Goal: Task Accomplishment & Management: Manage account settings

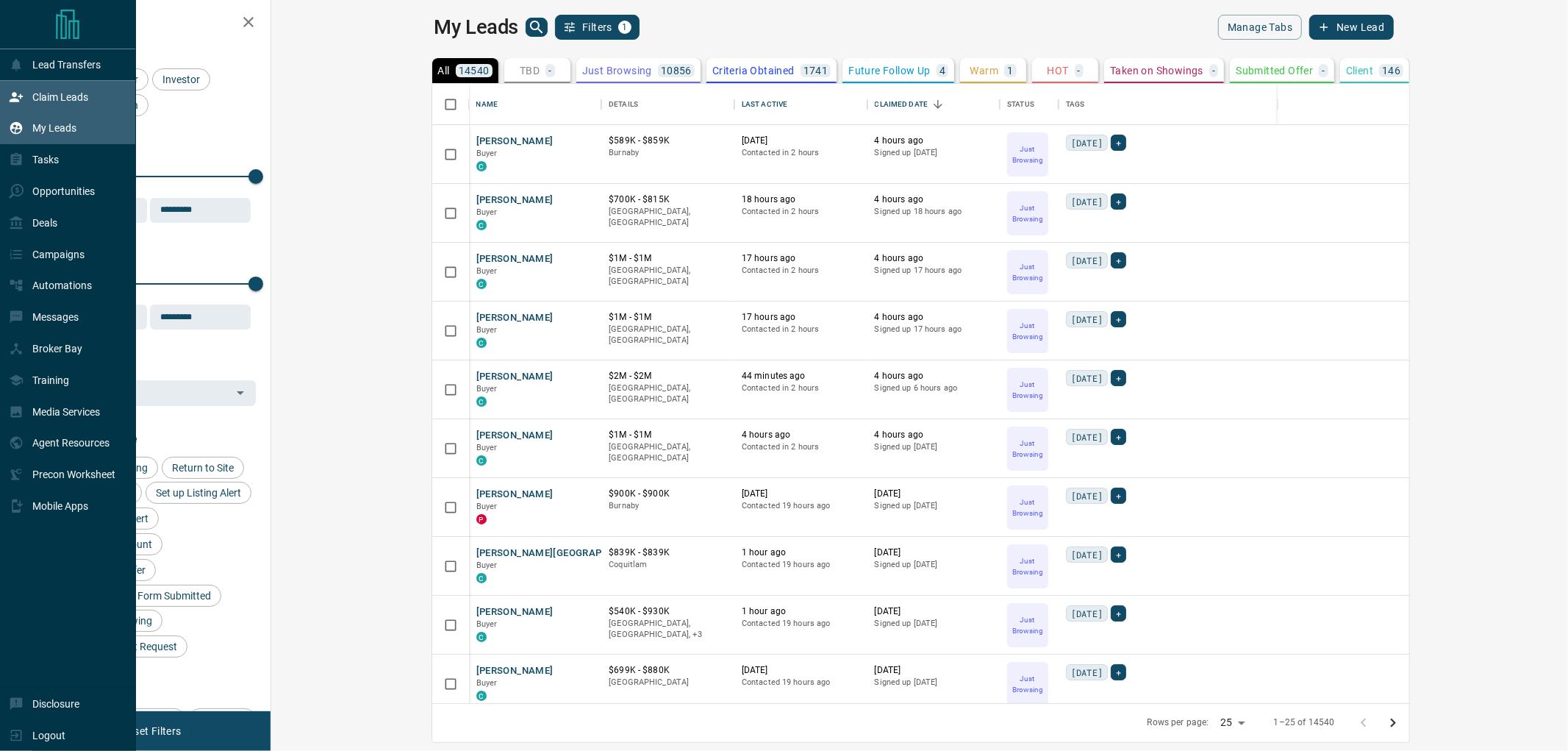
click at [48, 96] on p "Claim Leads" at bounding box center [60, 97] width 56 height 11
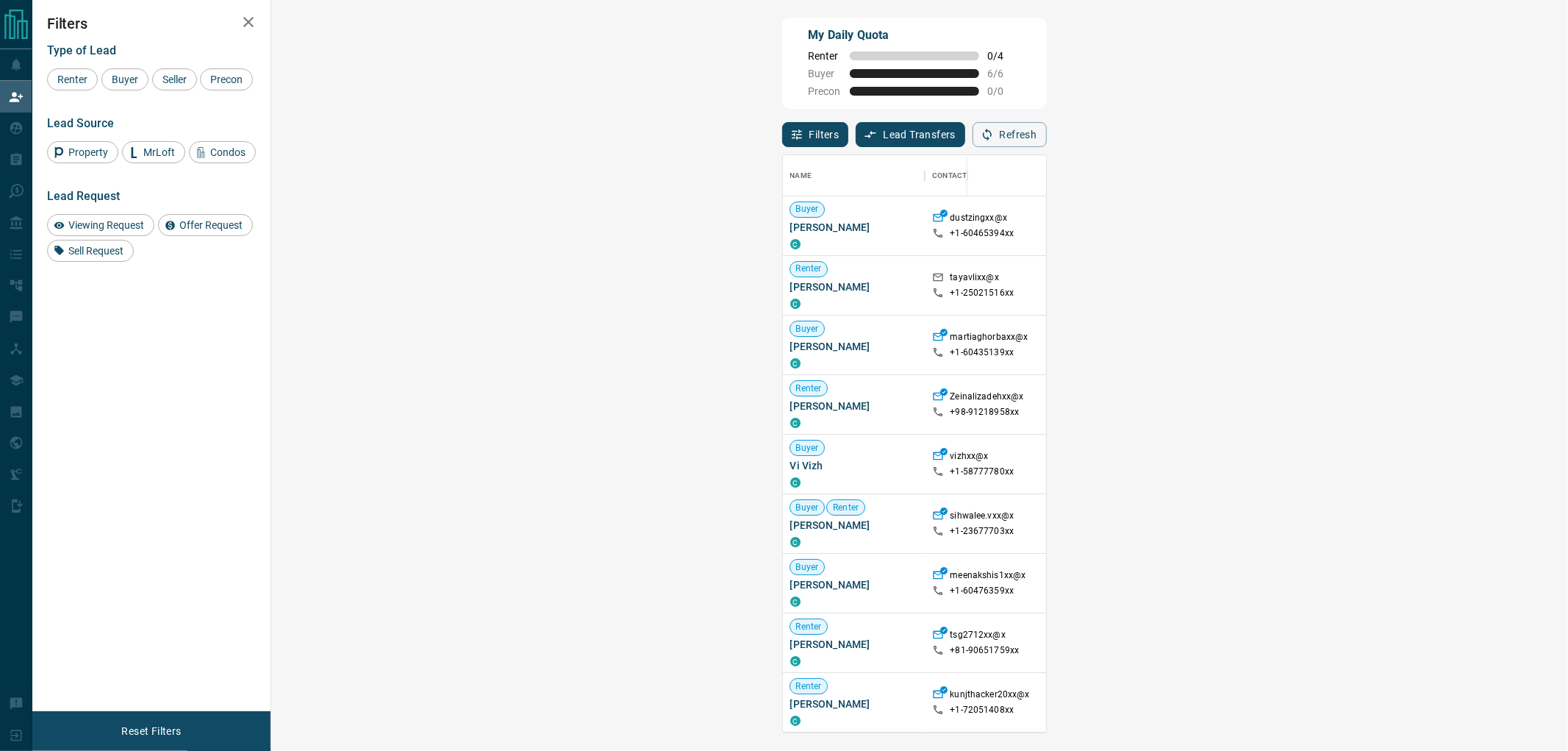
scroll to position [564, 1253]
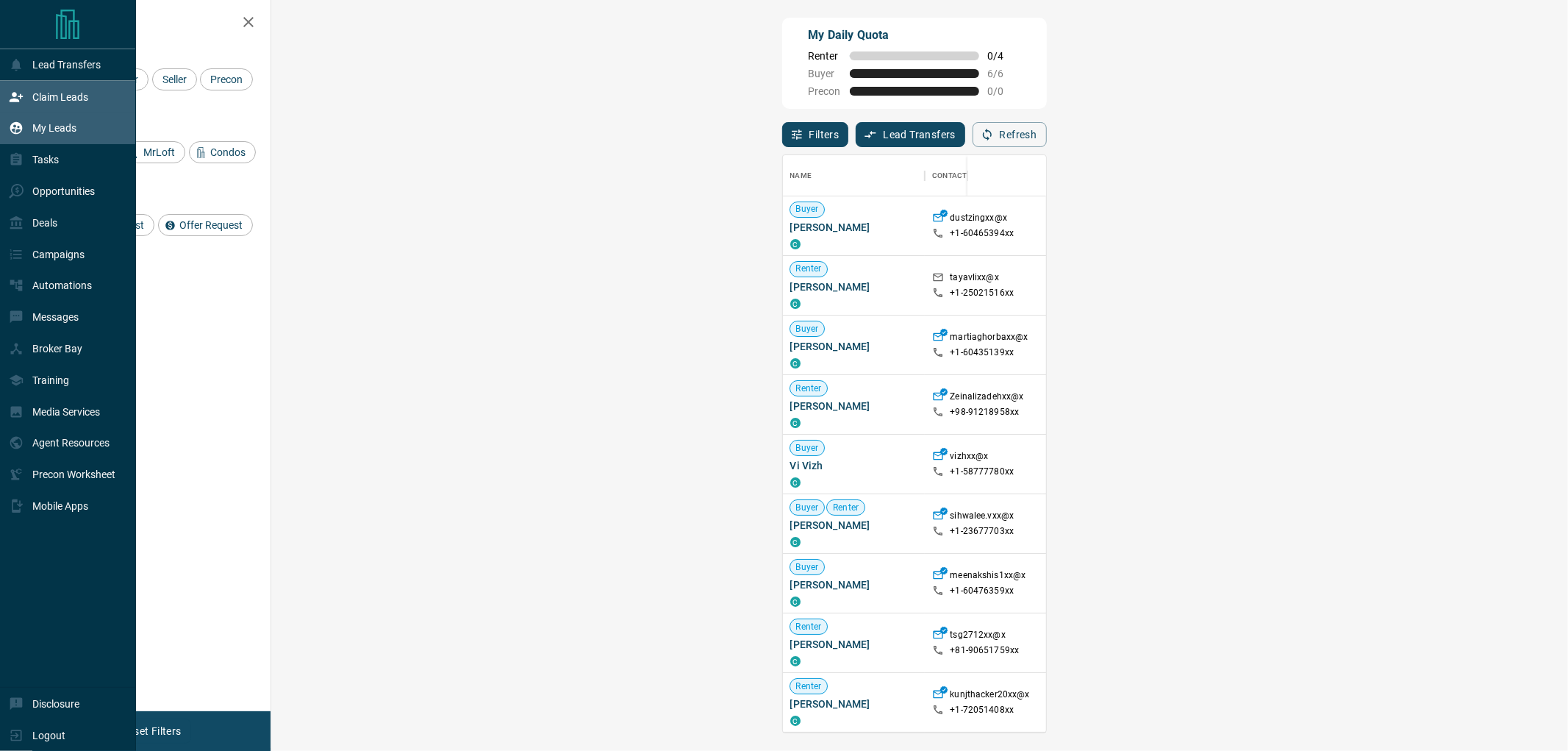
click at [0, 131] on div "My Leads" at bounding box center [68, 128] width 136 height 32
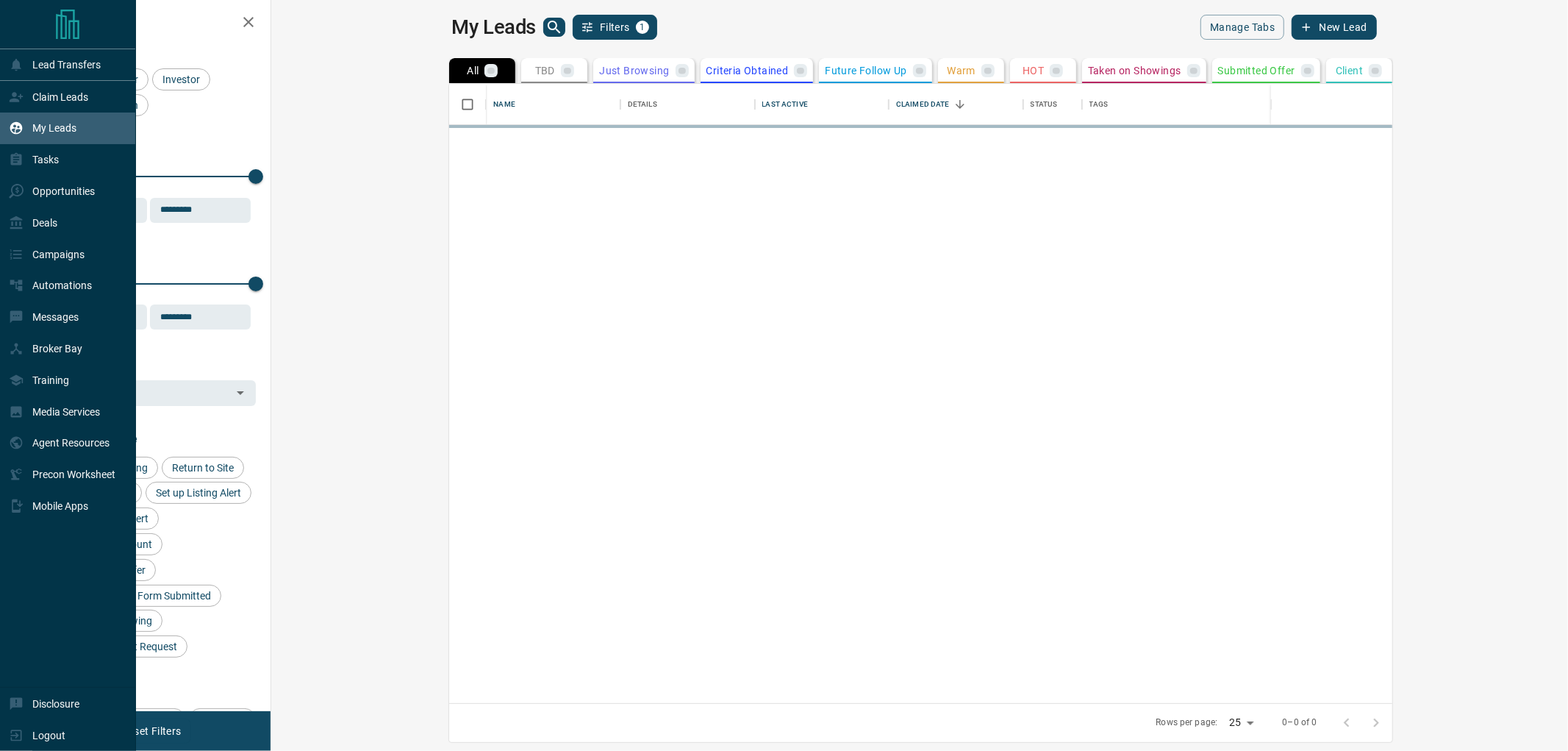
scroll to position [606, 1277]
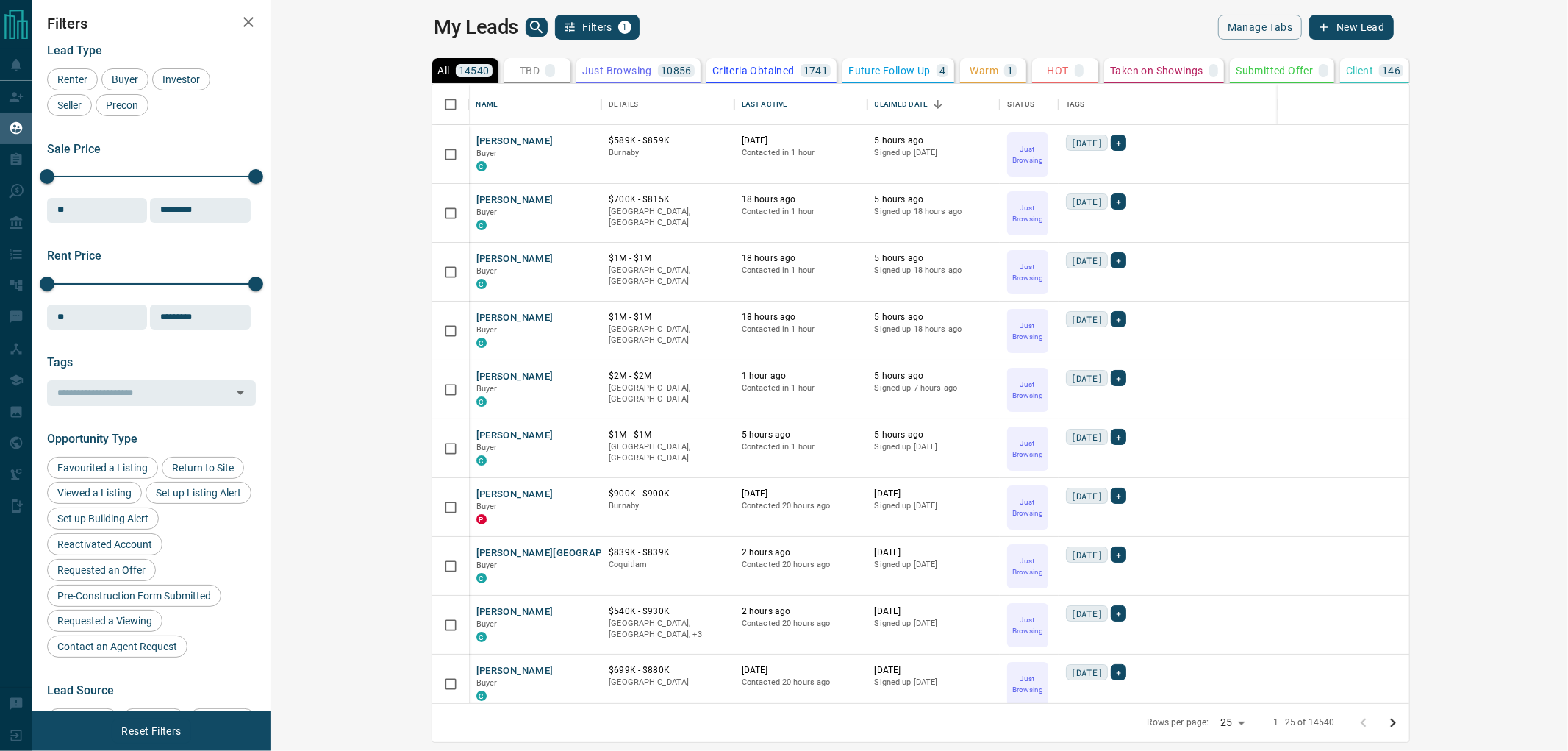
click at [1381, 722] on body "Lead Transfers Claim Leads My Leads Tasks Opportunities Deals Campaigns Automat…" at bounding box center [784, 366] width 1568 height 732
click at [1395, 719] on li "100" at bounding box center [1391, 722] width 39 height 22
type input "***"
click at [742, 102] on div "Last Active" at bounding box center [764, 104] width 46 height 42
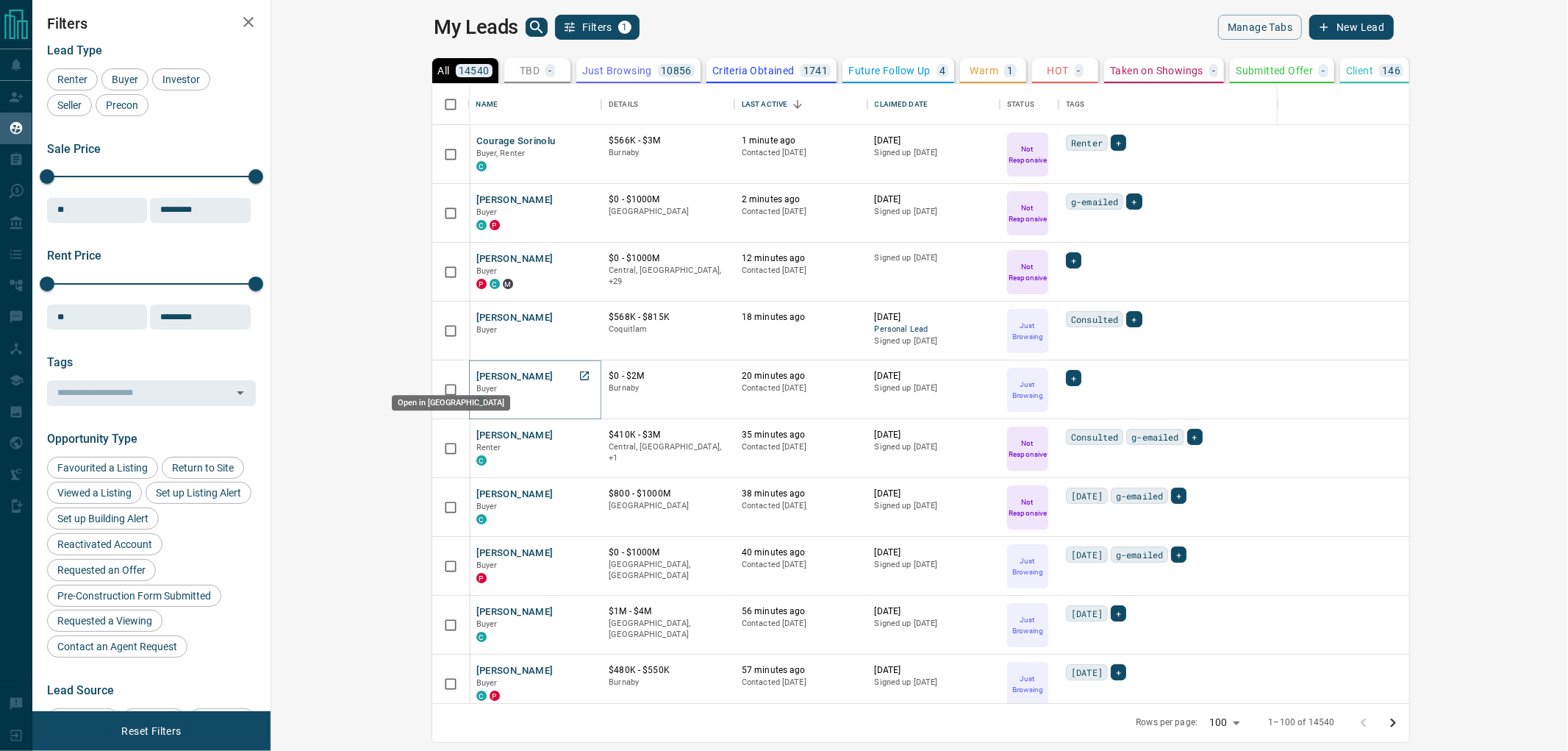
click at [579, 373] on icon "Open in New Tab" at bounding box center [585, 376] width 11 height 11
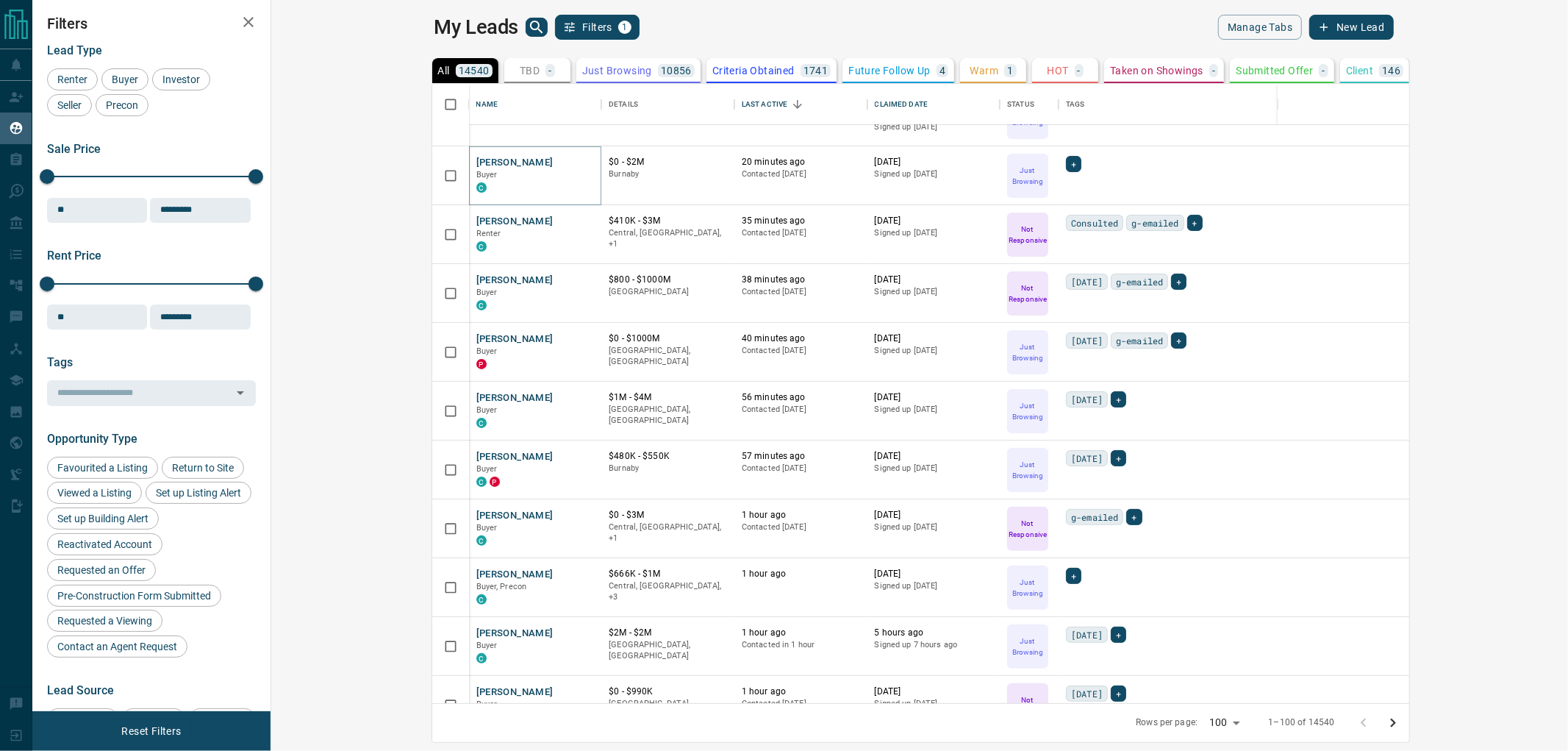
scroll to position [245, 0]
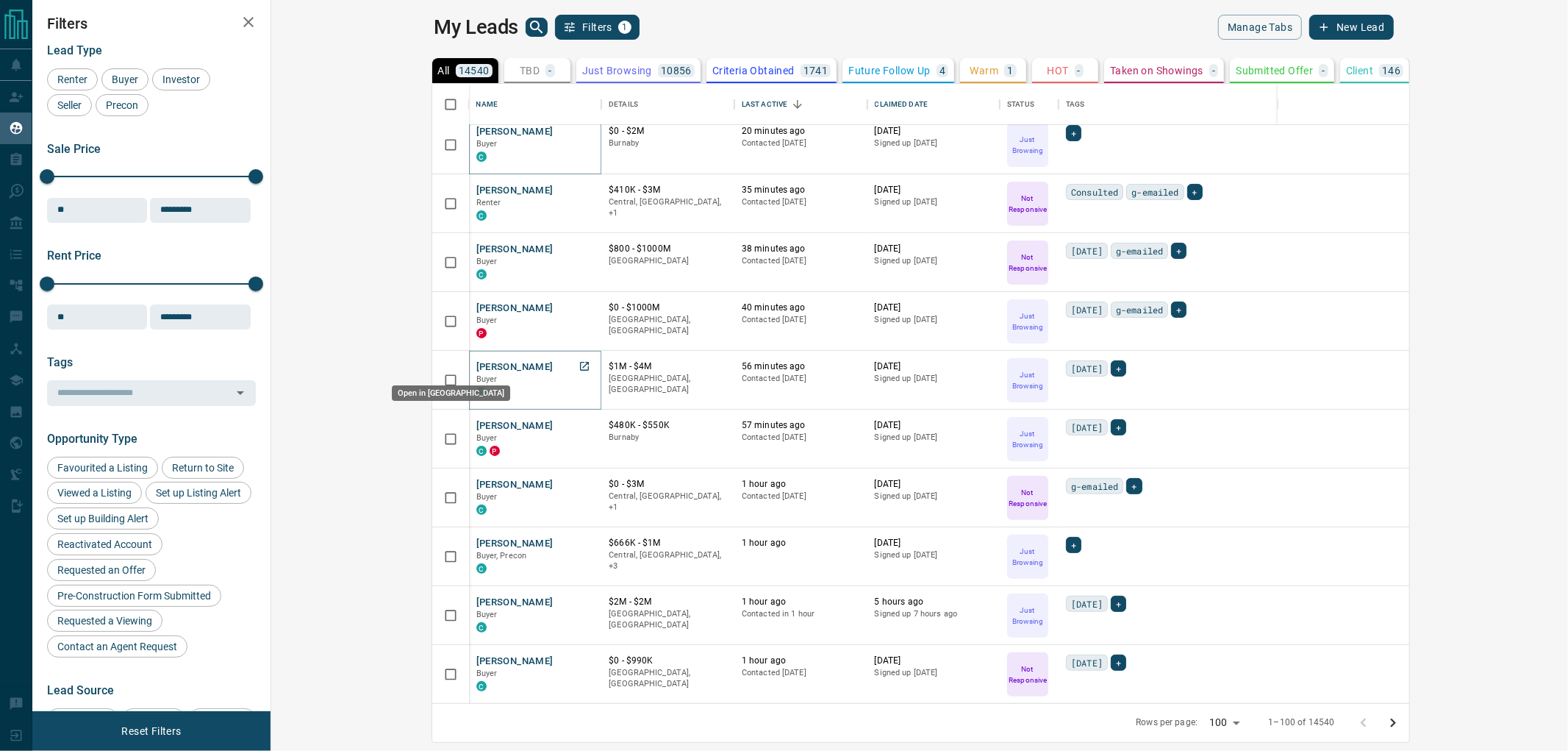
click at [580, 362] on icon "Open in New Tab" at bounding box center [584, 366] width 9 height 9
click at [580, 424] on icon "Open in New Tab" at bounding box center [584, 425] width 9 height 9
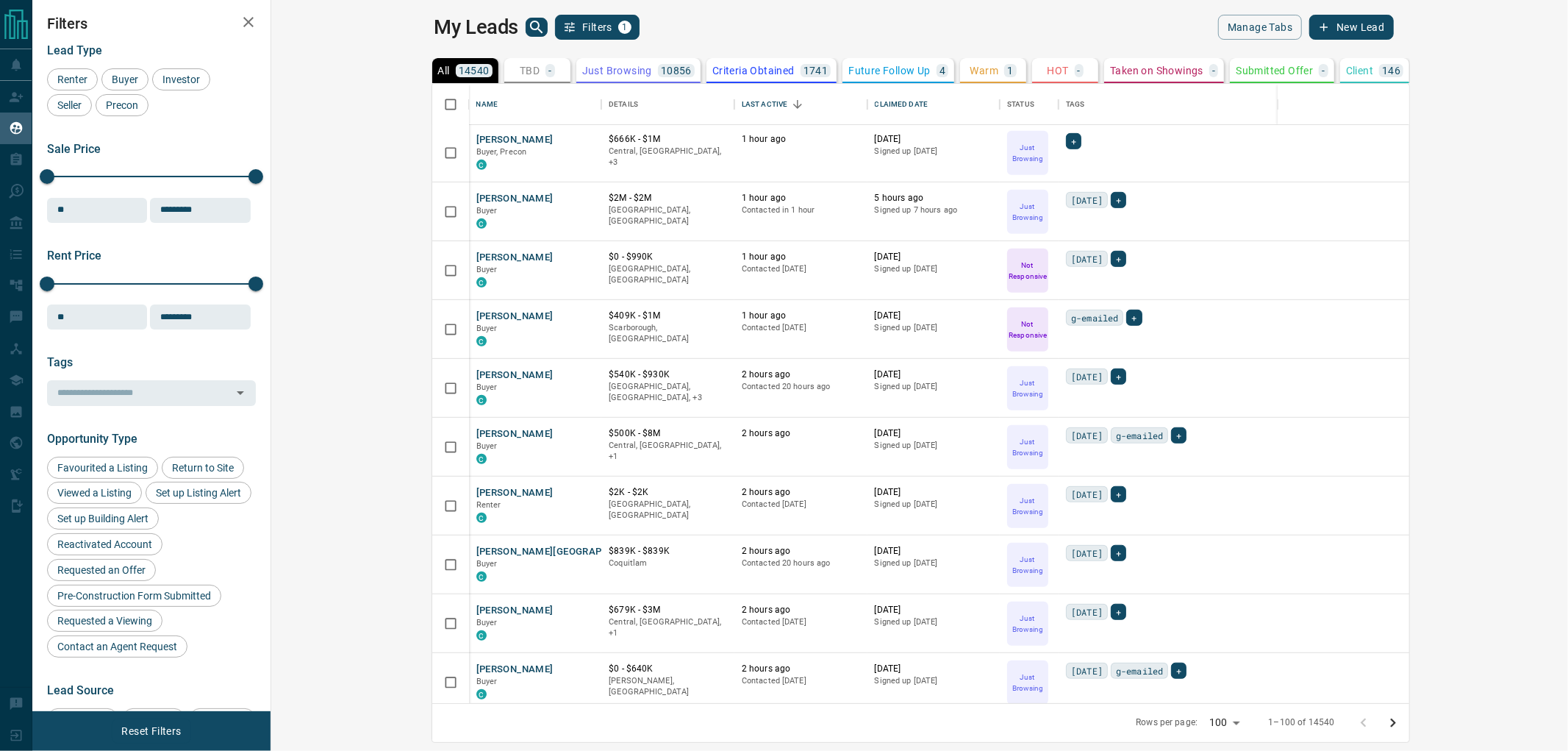
scroll to position [653, 0]
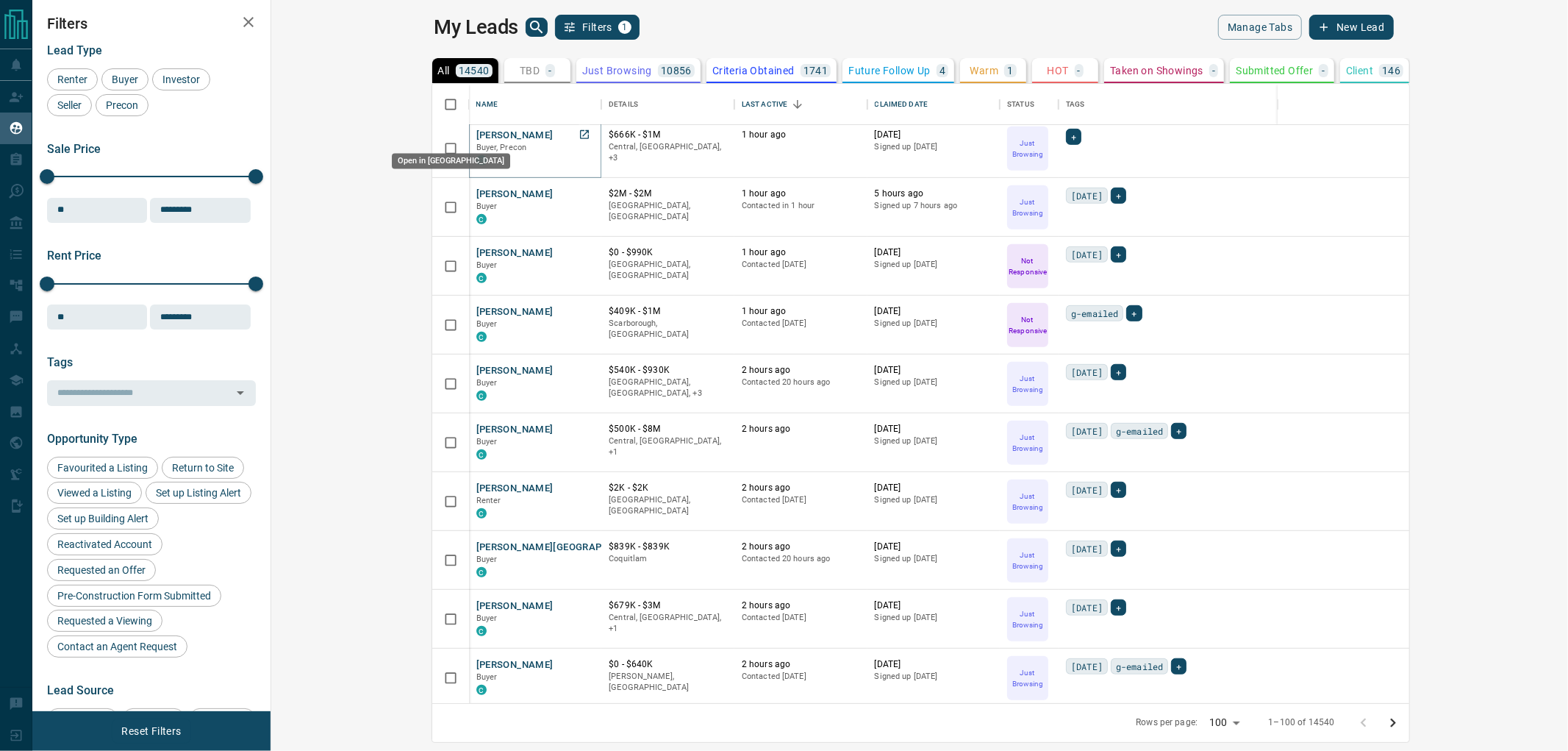
click at [579, 133] on icon "Open in New Tab" at bounding box center [585, 134] width 11 height 11
click at [579, 195] on icon "Open in New Tab" at bounding box center [585, 193] width 11 height 11
click at [580, 369] on icon "Open in New Tab" at bounding box center [584, 370] width 9 height 9
click at [580, 486] on icon "Open in New Tab" at bounding box center [584, 487] width 9 height 9
click at [579, 544] on icon "Open in New Tab" at bounding box center [585, 547] width 11 height 11
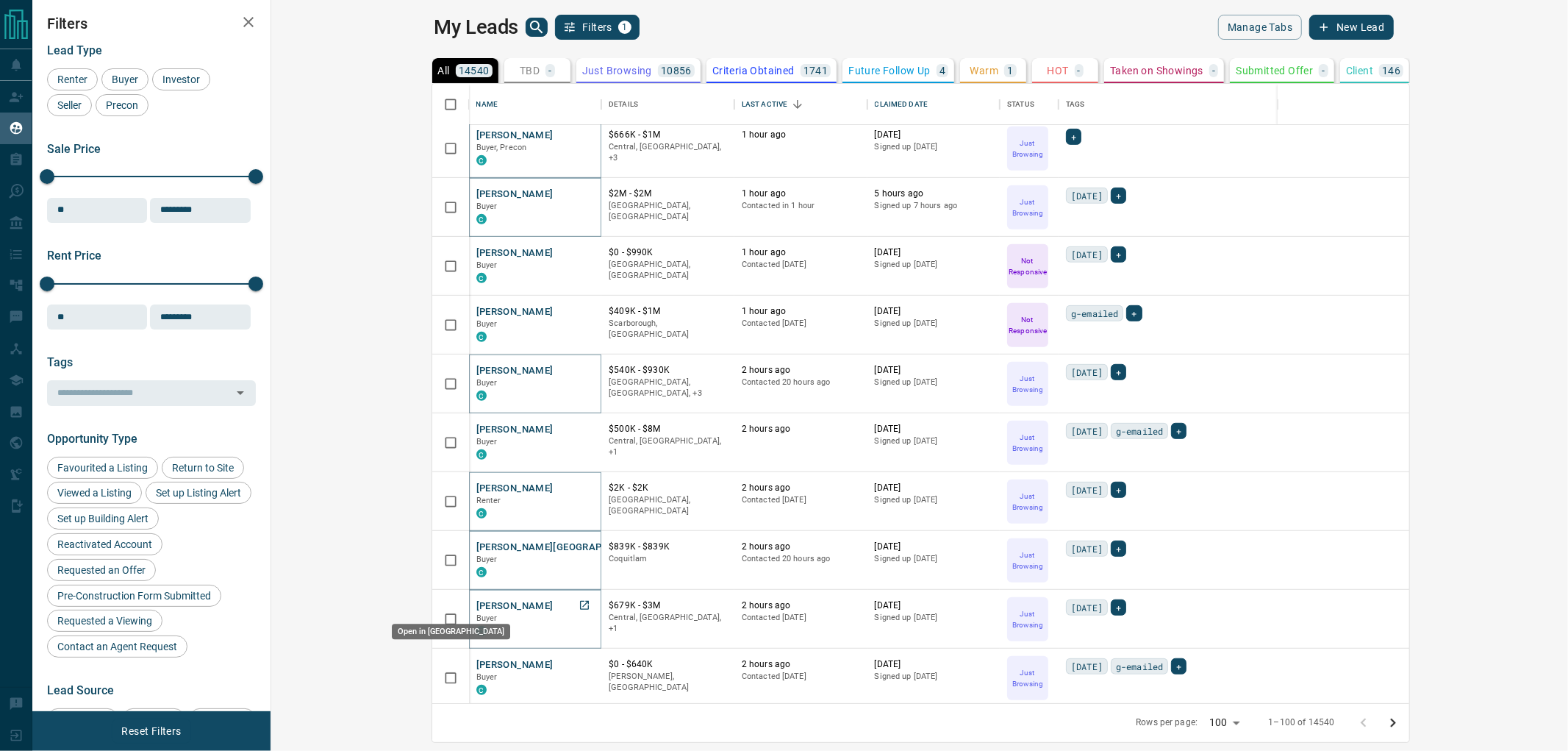
click at [580, 605] on icon "Open in New Tab" at bounding box center [584, 605] width 9 height 9
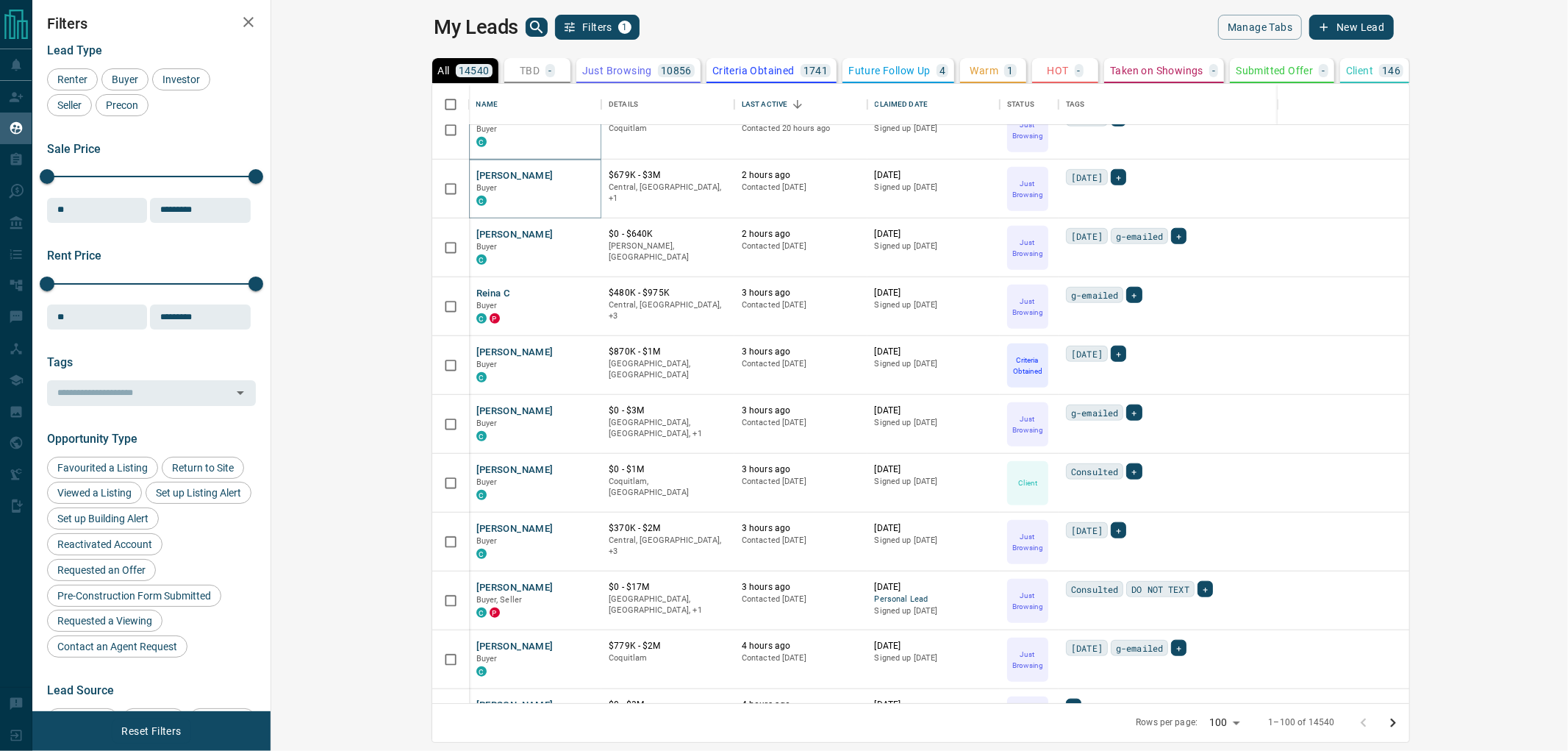
scroll to position [1144, 0]
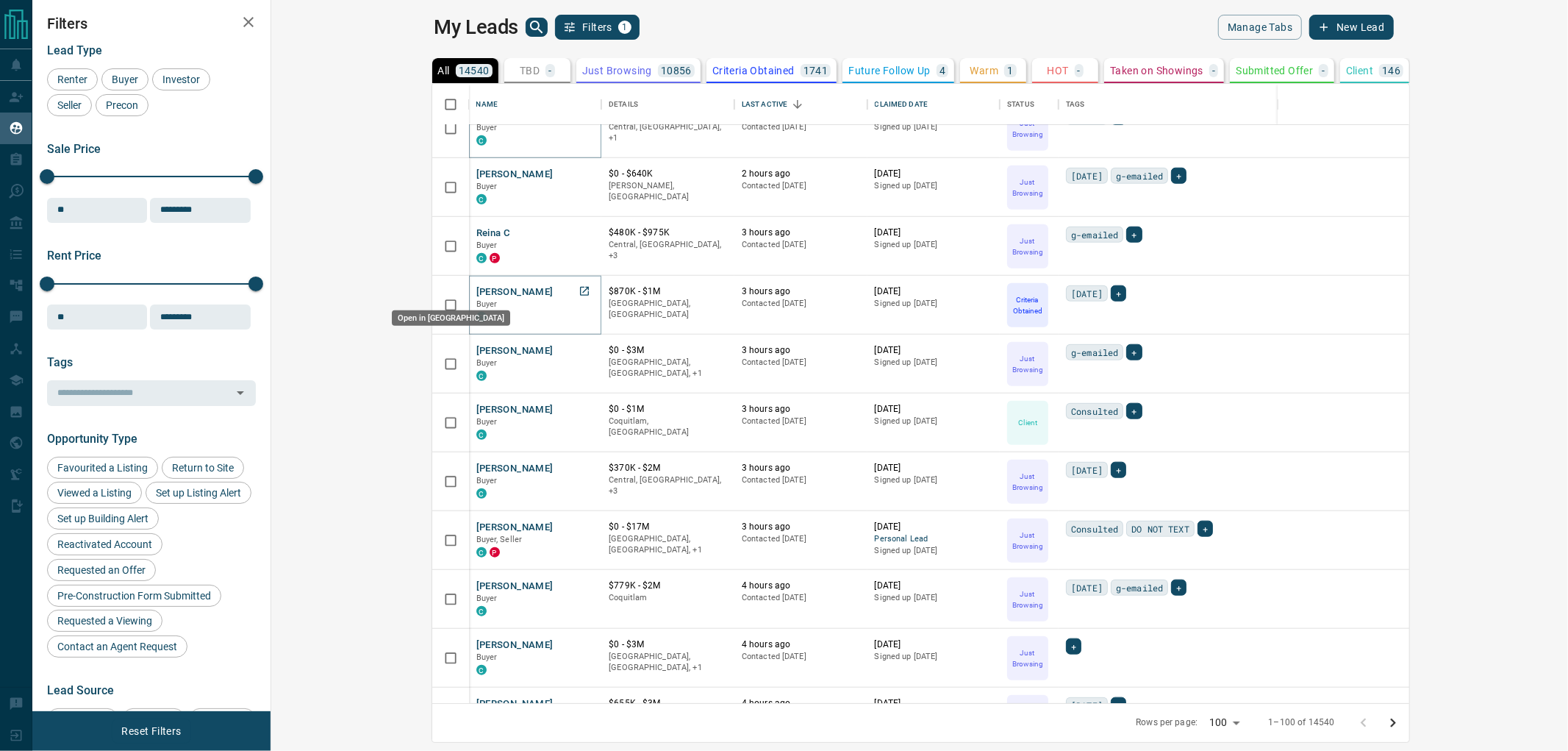
click at [580, 292] on icon "Open in New Tab" at bounding box center [584, 291] width 9 height 9
click at [579, 464] on icon "Open in New Tab" at bounding box center [585, 468] width 11 height 11
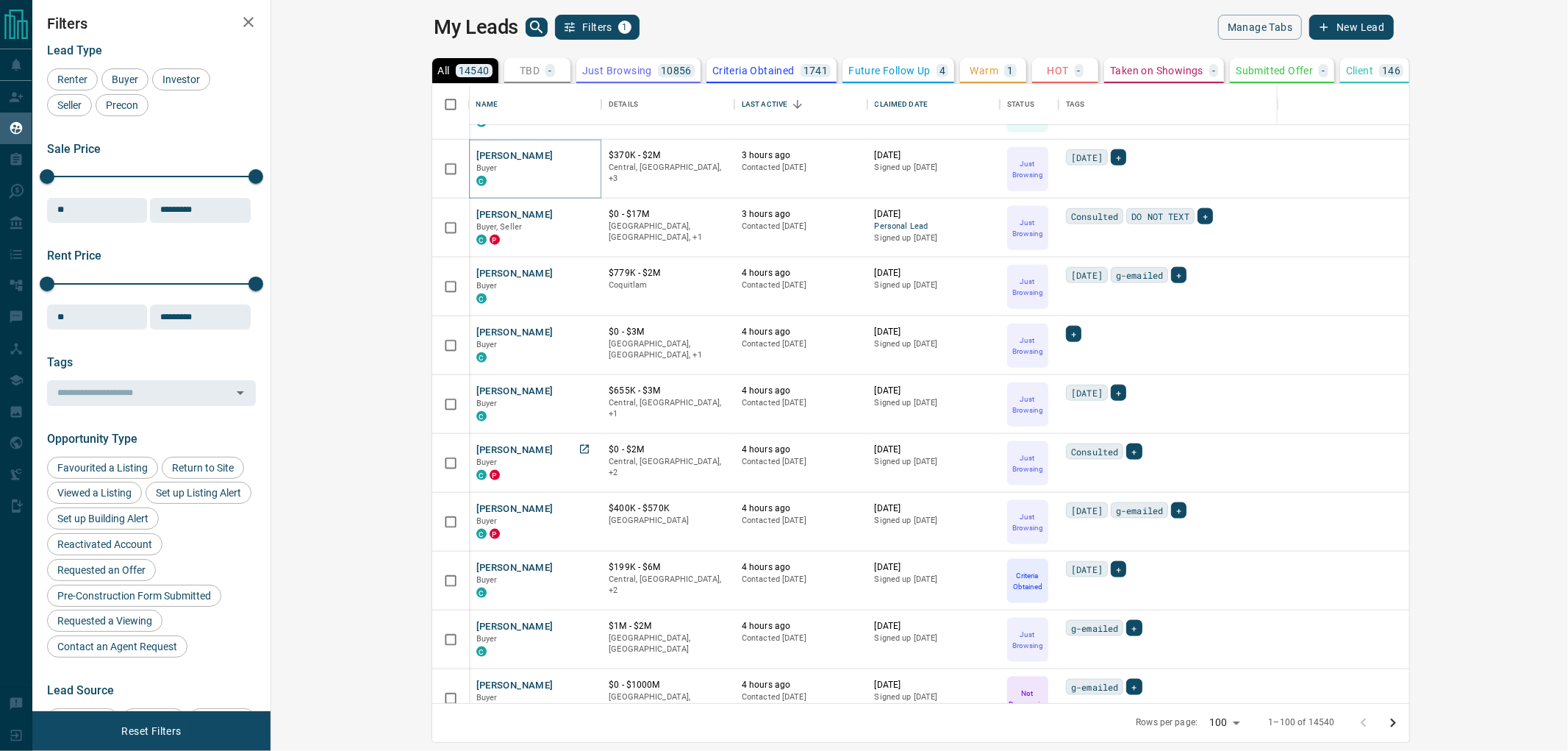
scroll to position [1471, 0]
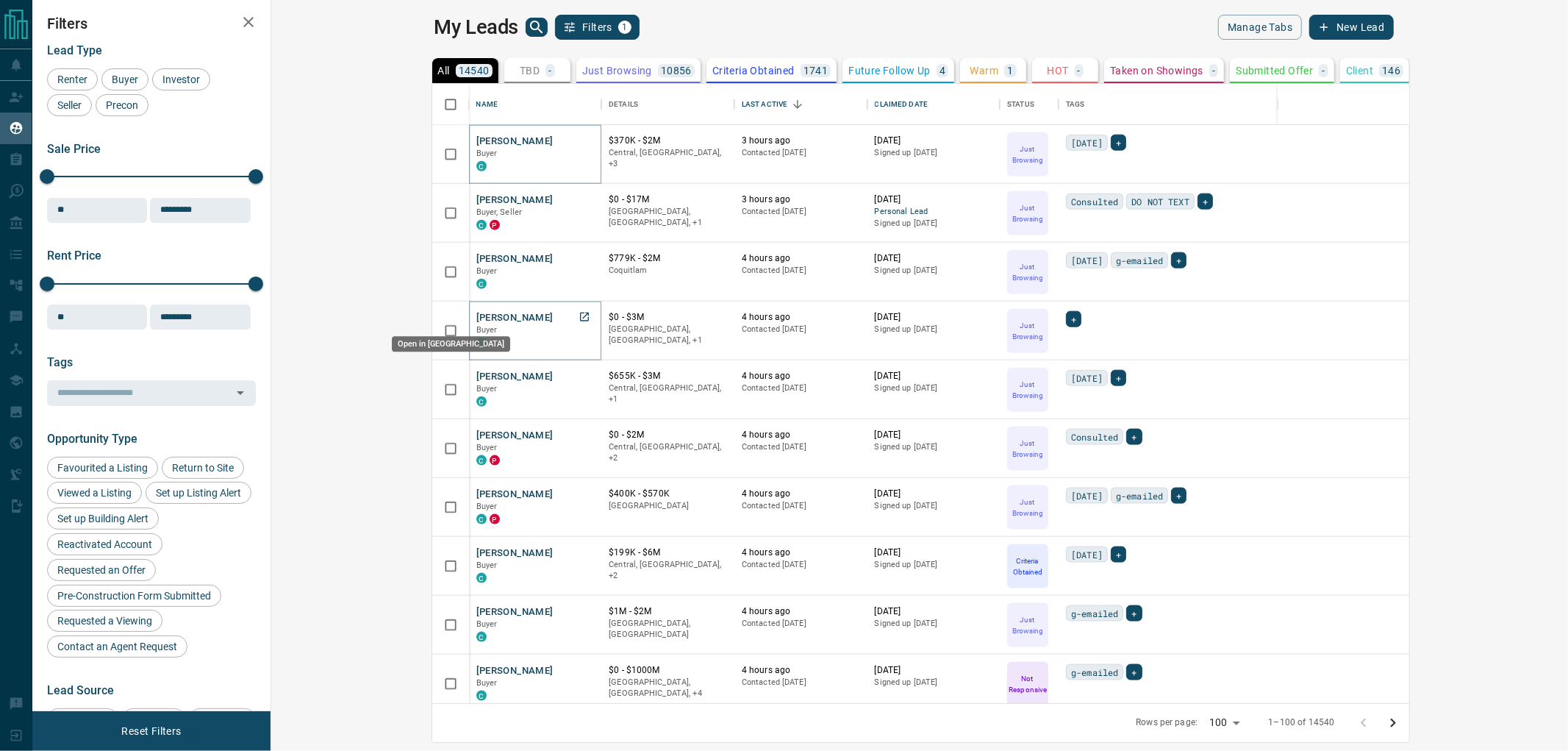
click at [579, 317] on icon "Open in New Tab" at bounding box center [585, 317] width 11 height 11
click at [579, 371] on icon "Open in New Tab" at bounding box center [585, 376] width 11 height 11
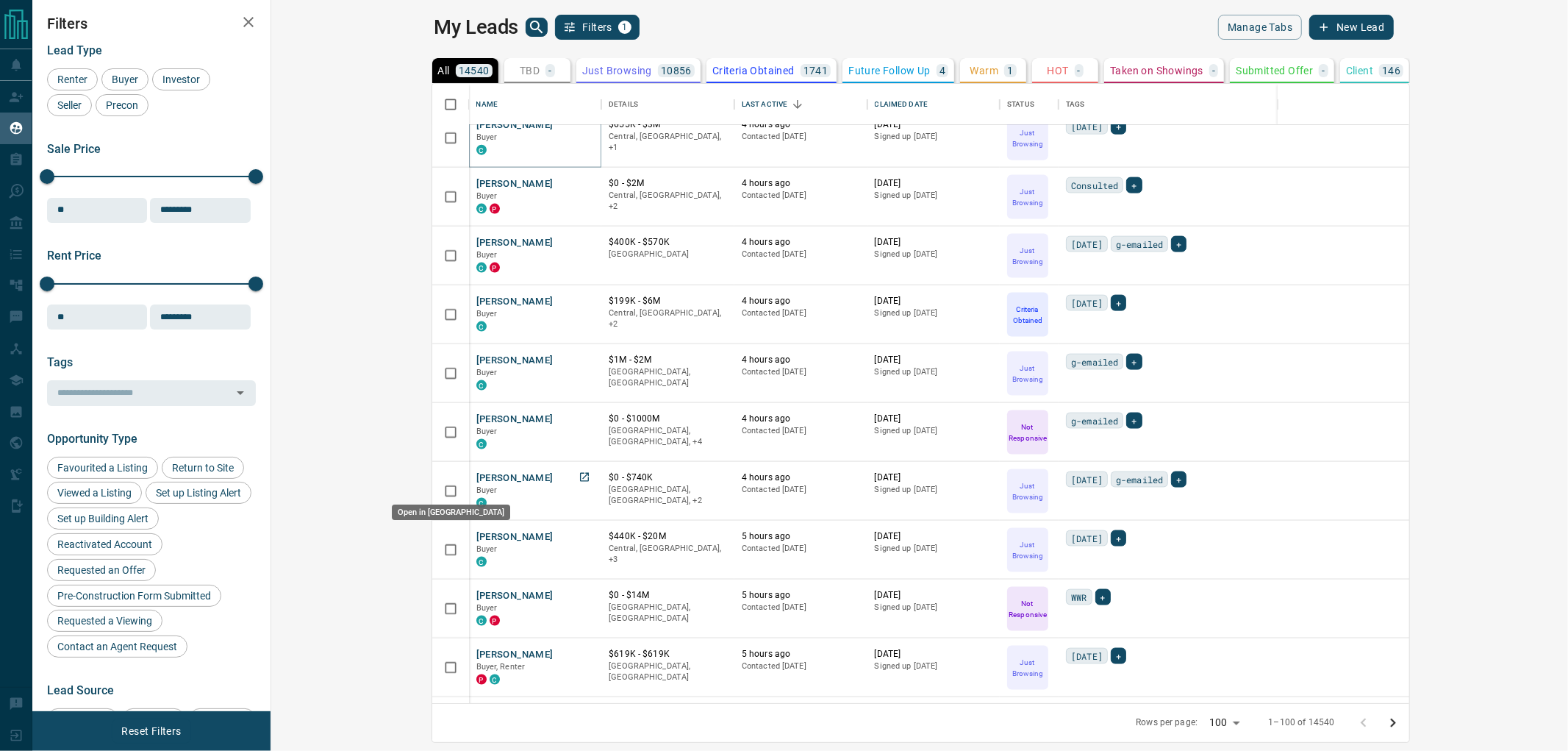
scroll to position [1798, 0]
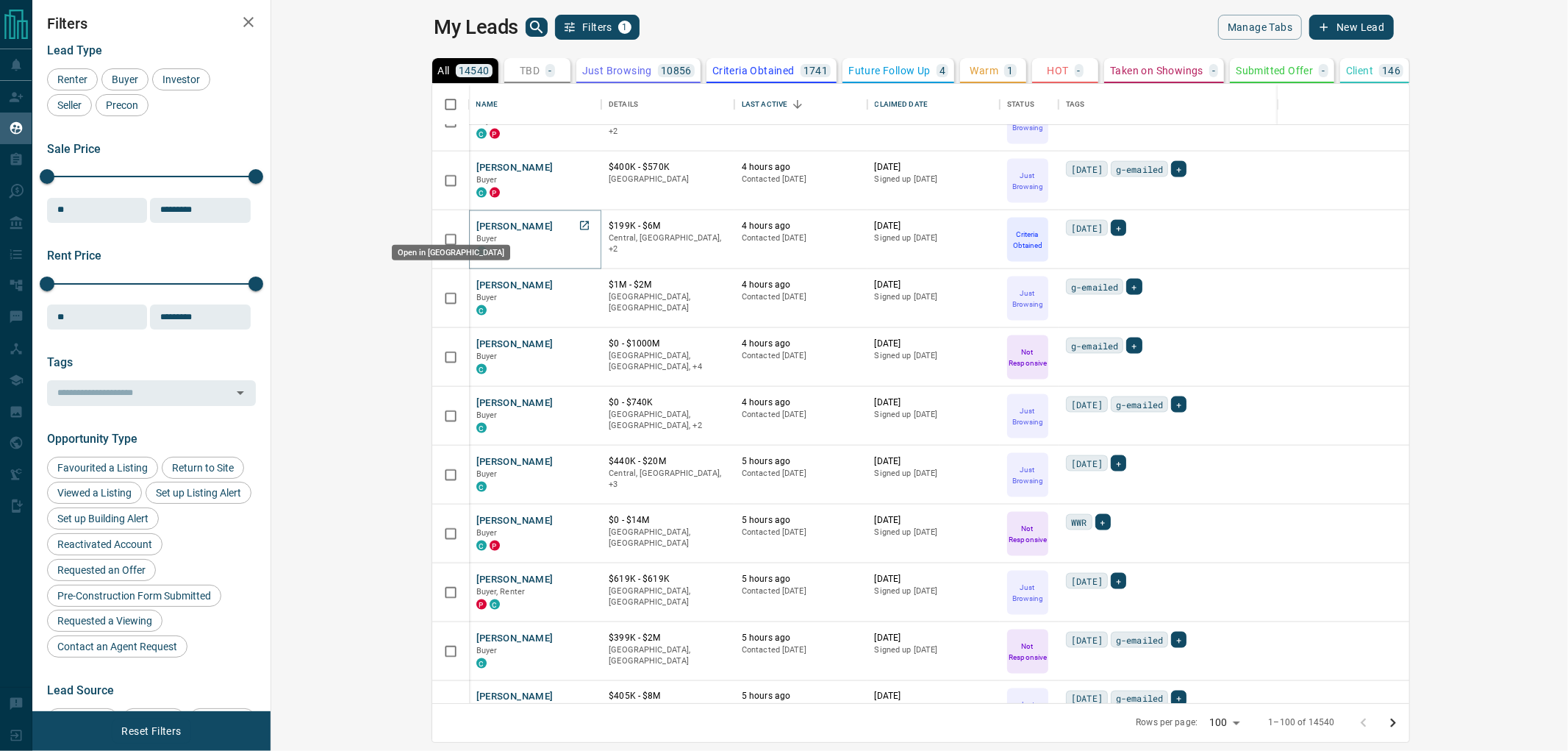
click at [579, 225] on icon "Open in New Tab" at bounding box center [585, 226] width 11 height 11
click at [580, 460] on icon "Open in New Tab" at bounding box center [584, 461] width 9 height 9
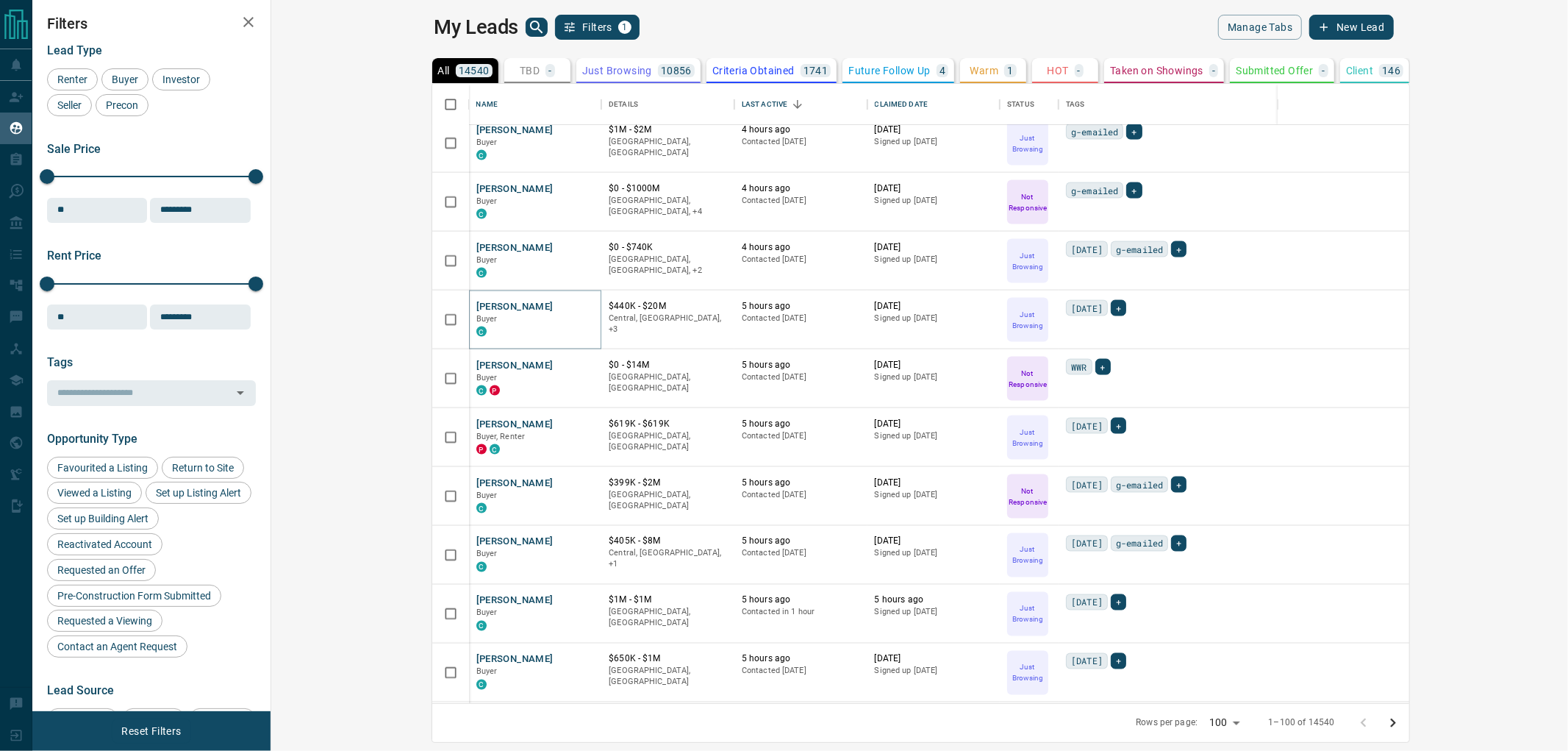
scroll to position [2043, 0]
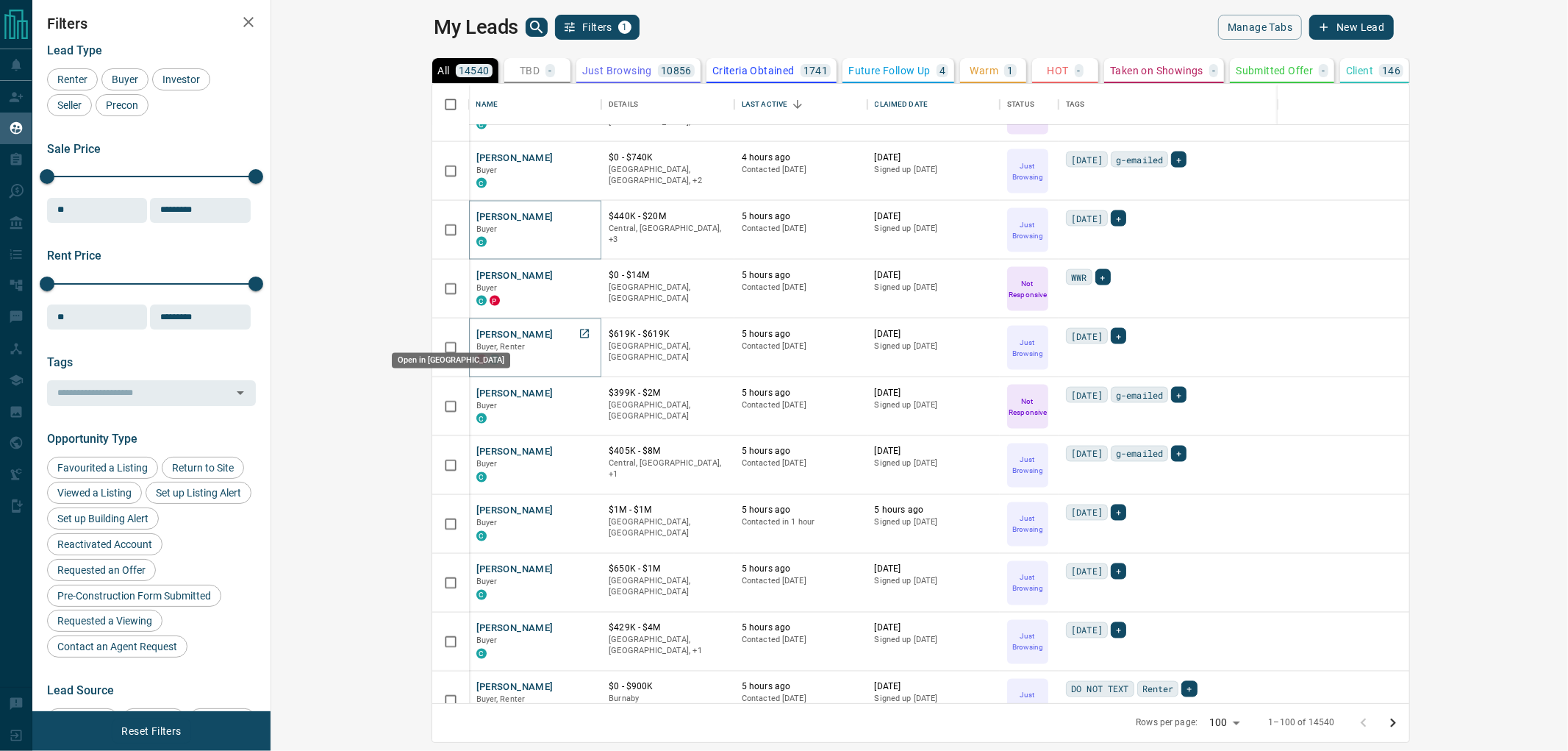
click at [579, 335] on icon "Open in New Tab" at bounding box center [585, 334] width 11 height 11
click at [580, 510] on icon "Open in New Tab" at bounding box center [584, 510] width 9 height 9
click at [580, 566] on icon "Open in New Tab" at bounding box center [584, 569] width 9 height 9
click at [580, 624] on icon "Open in New Tab" at bounding box center [584, 628] width 9 height 9
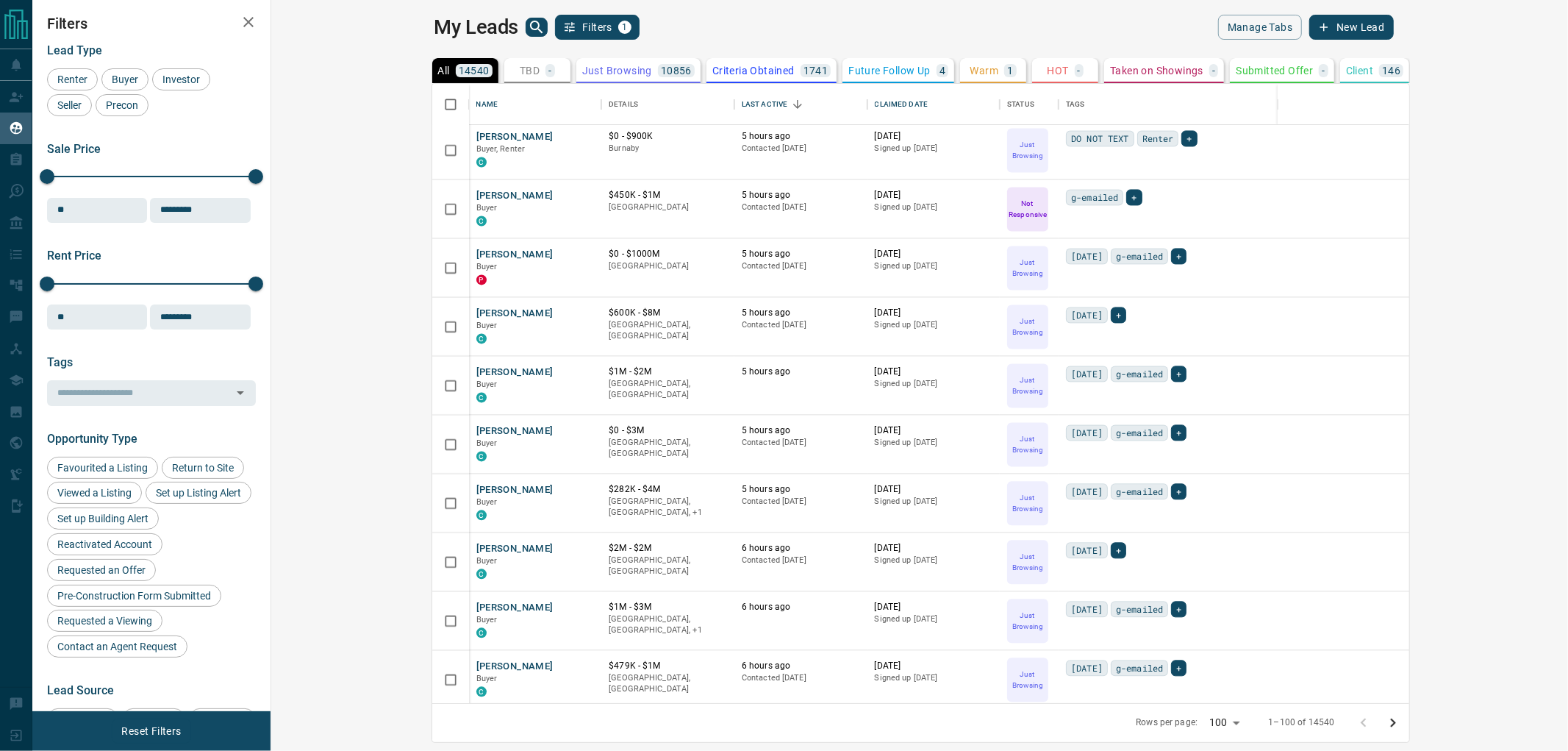
scroll to position [2533, 0]
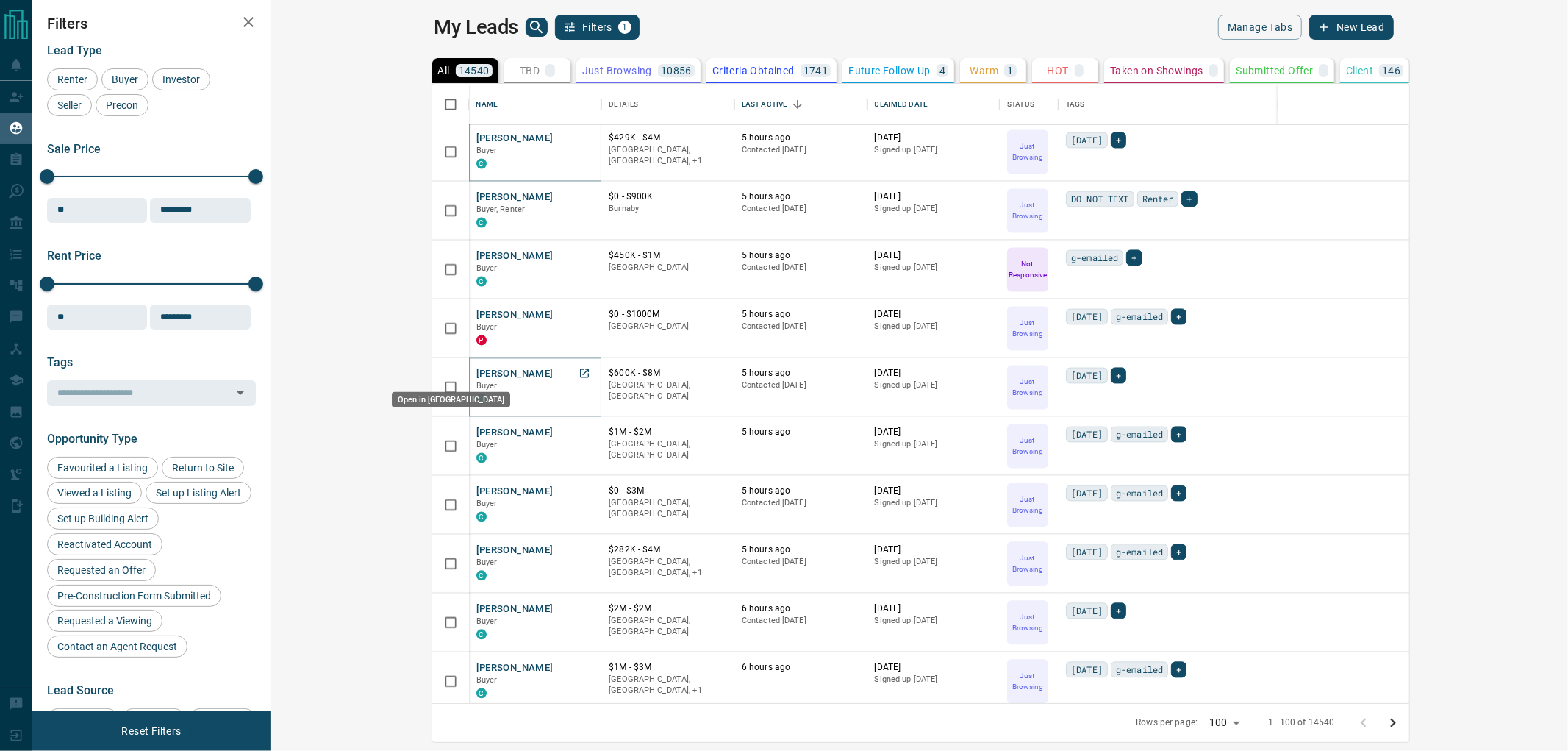
click at [579, 377] on icon "Open in New Tab" at bounding box center [585, 373] width 11 height 11
click at [579, 607] on icon "Open in New Tab" at bounding box center [585, 608] width 11 height 11
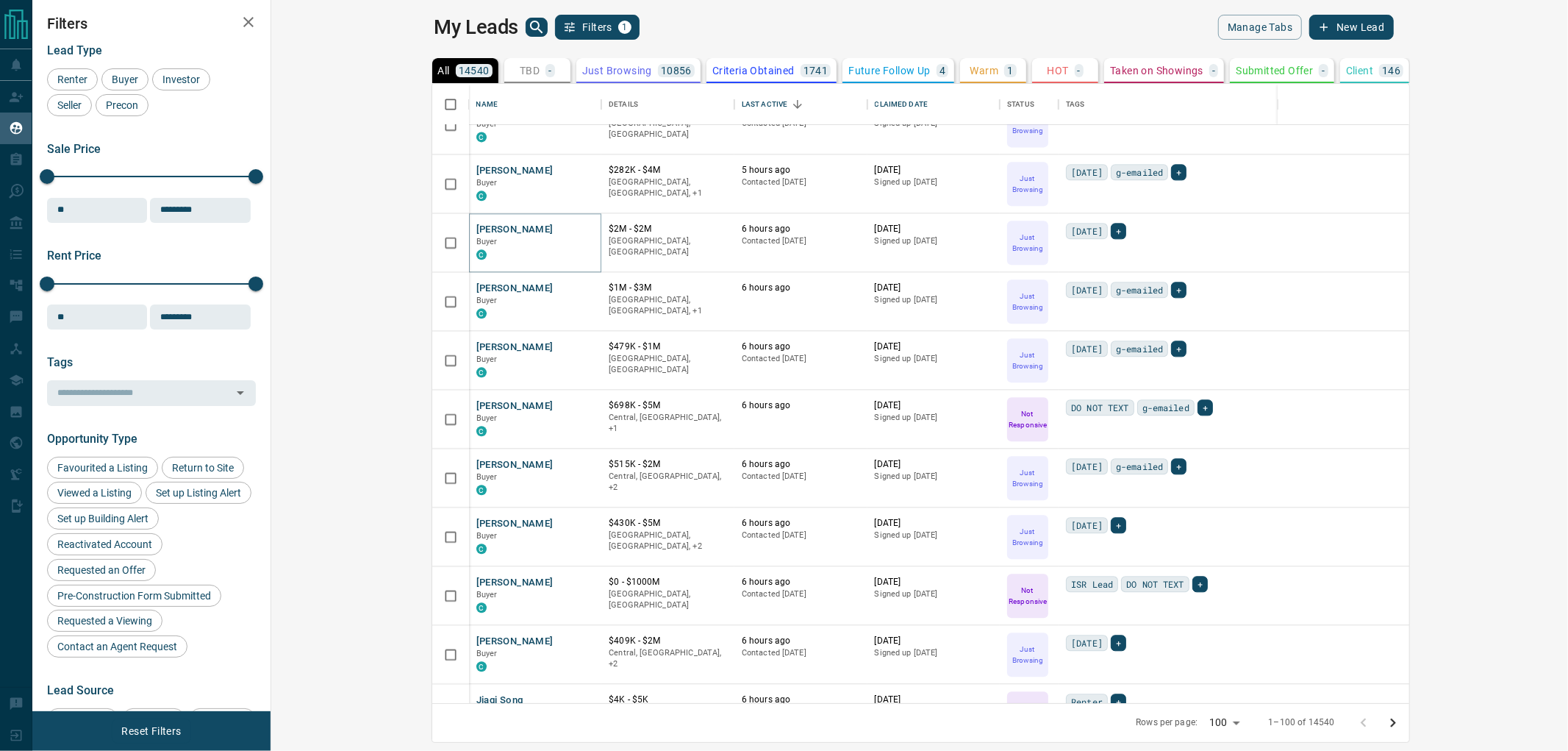
scroll to position [2942, 0]
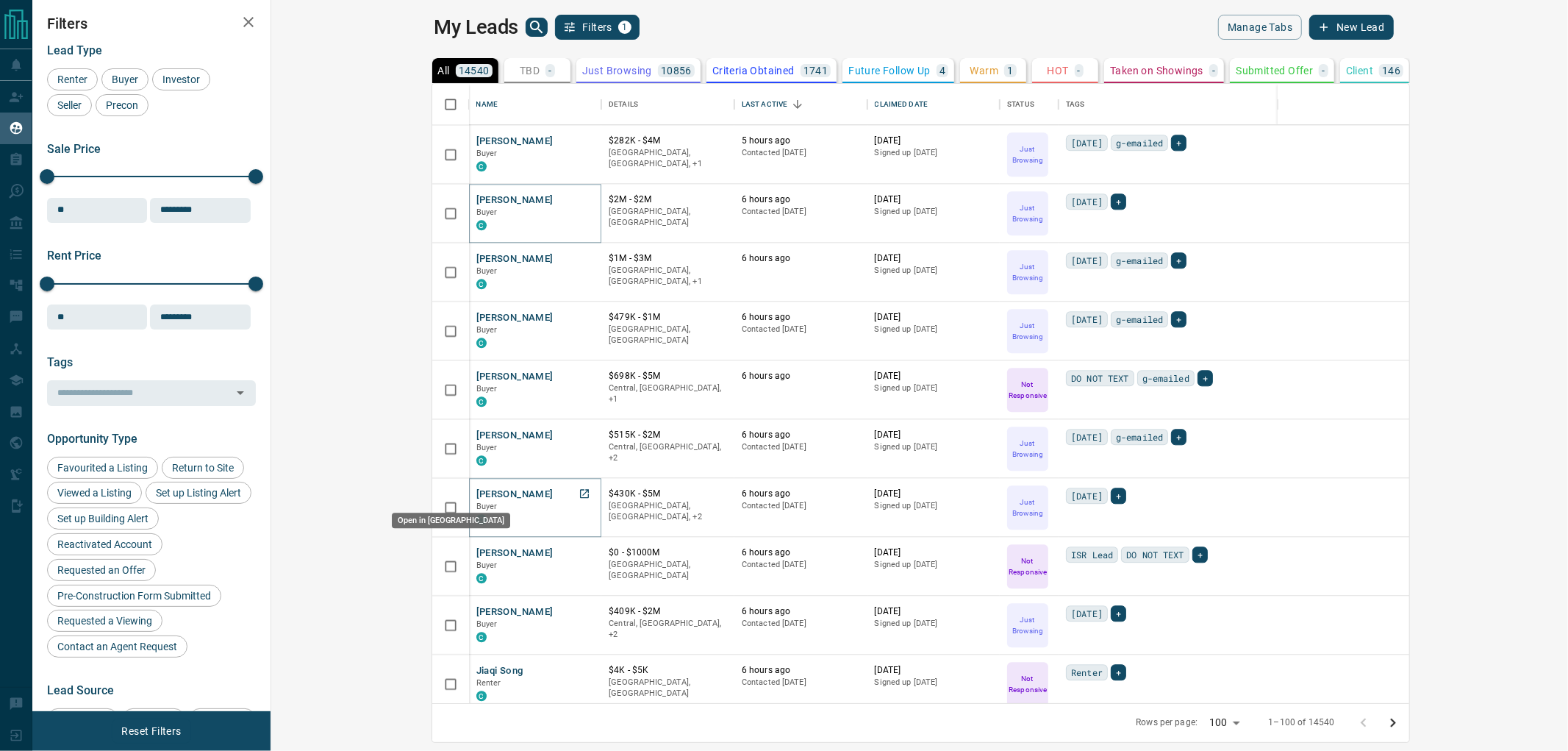
click at [580, 494] on icon "Open in New Tab" at bounding box center [584, 494] width 9 height 9
click at [580, 611] on icon "Open in New Tab" at bounding box center [584, 611] width 9 height 9
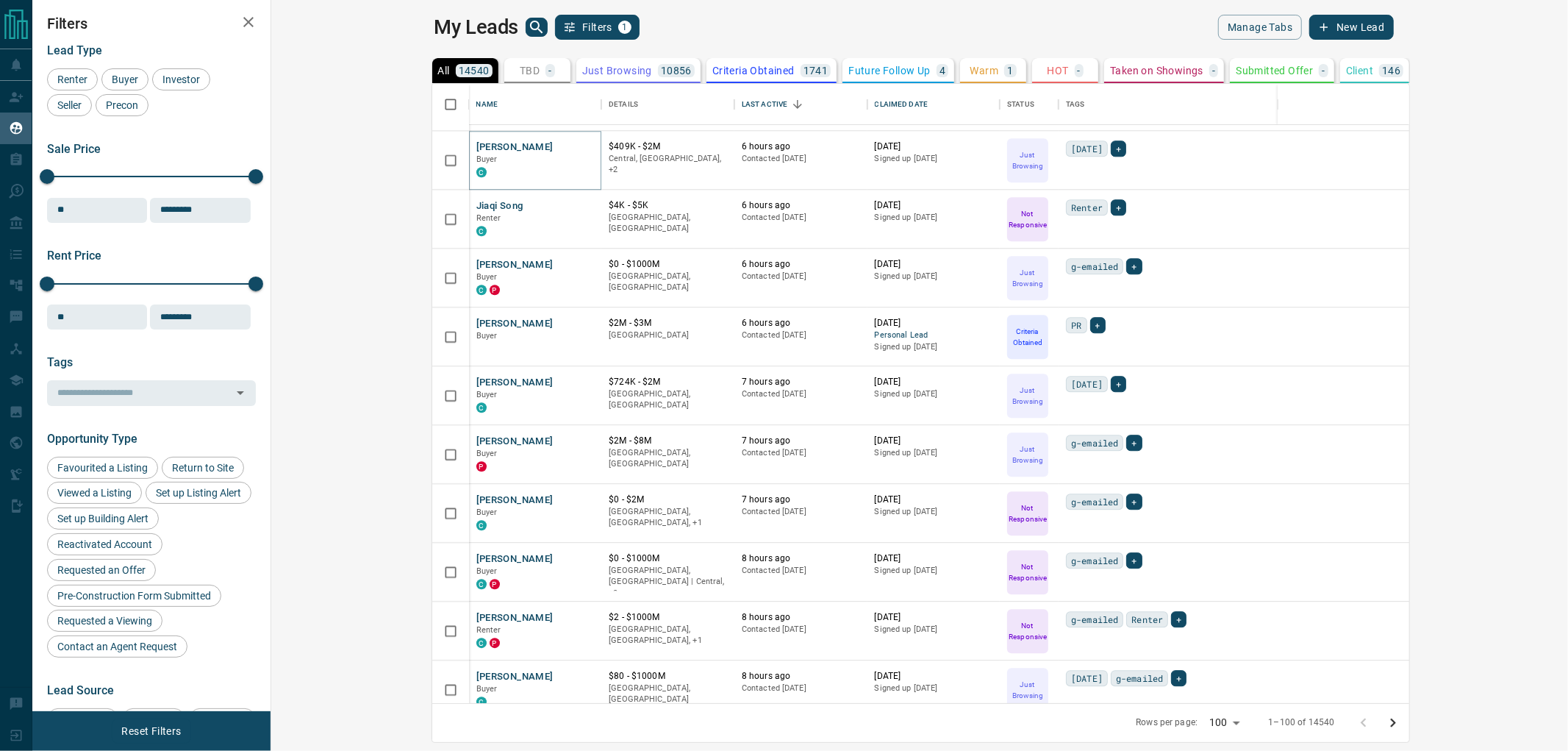
scroll to position [3432, 0]
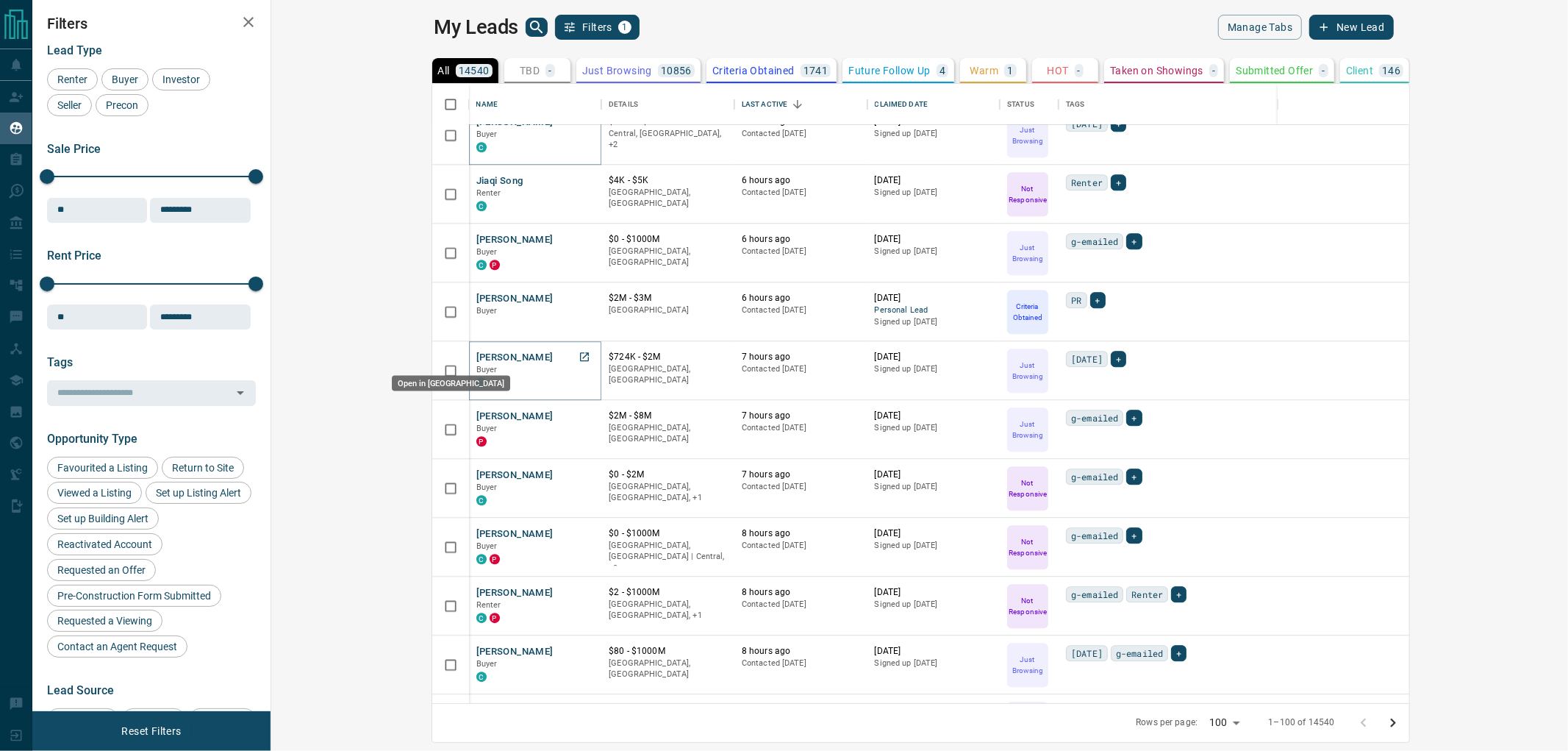
click at [579, 354] on icon "Open in New Tab" at bounding box center [585, 357] width 11 height 11
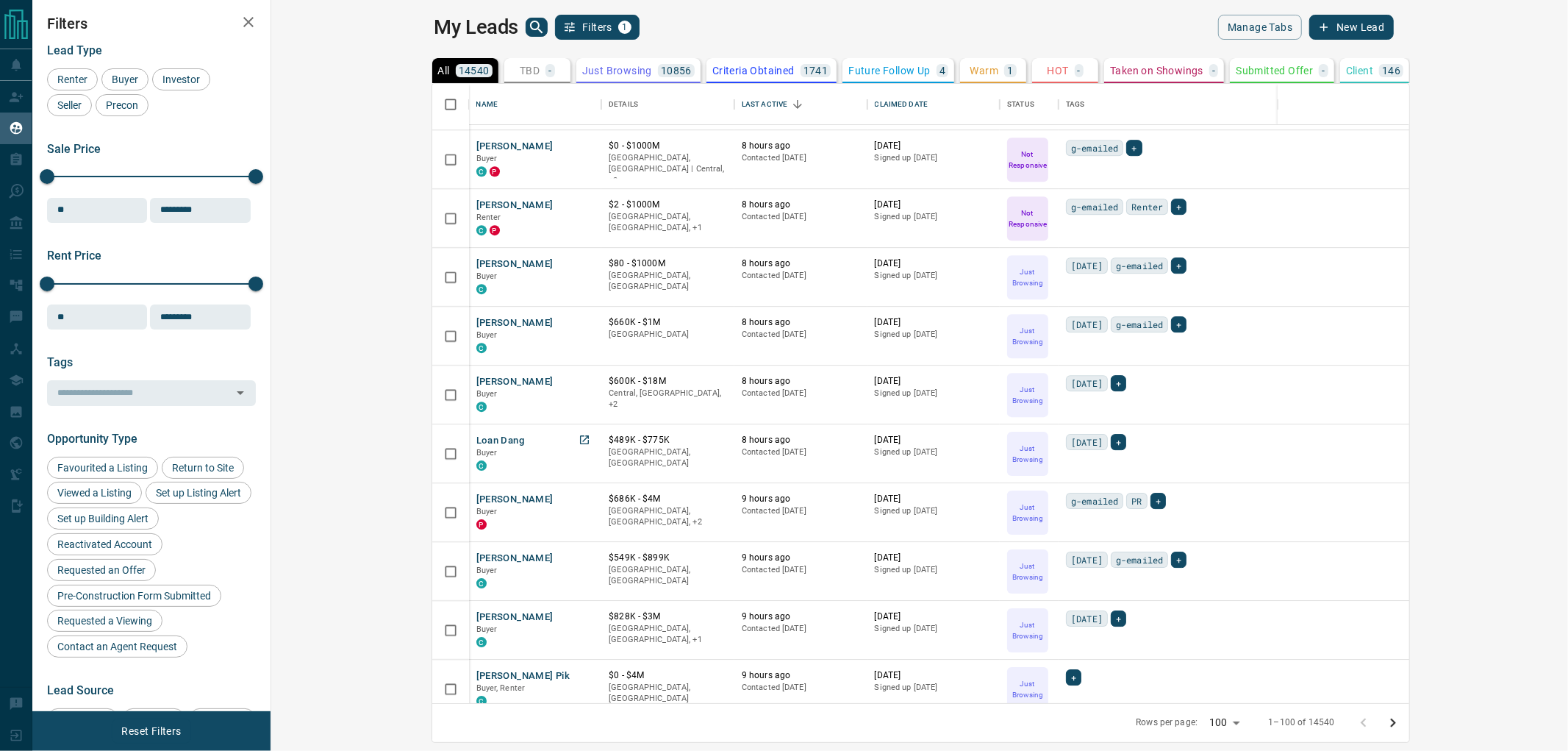
scroll to position [3841, 0]
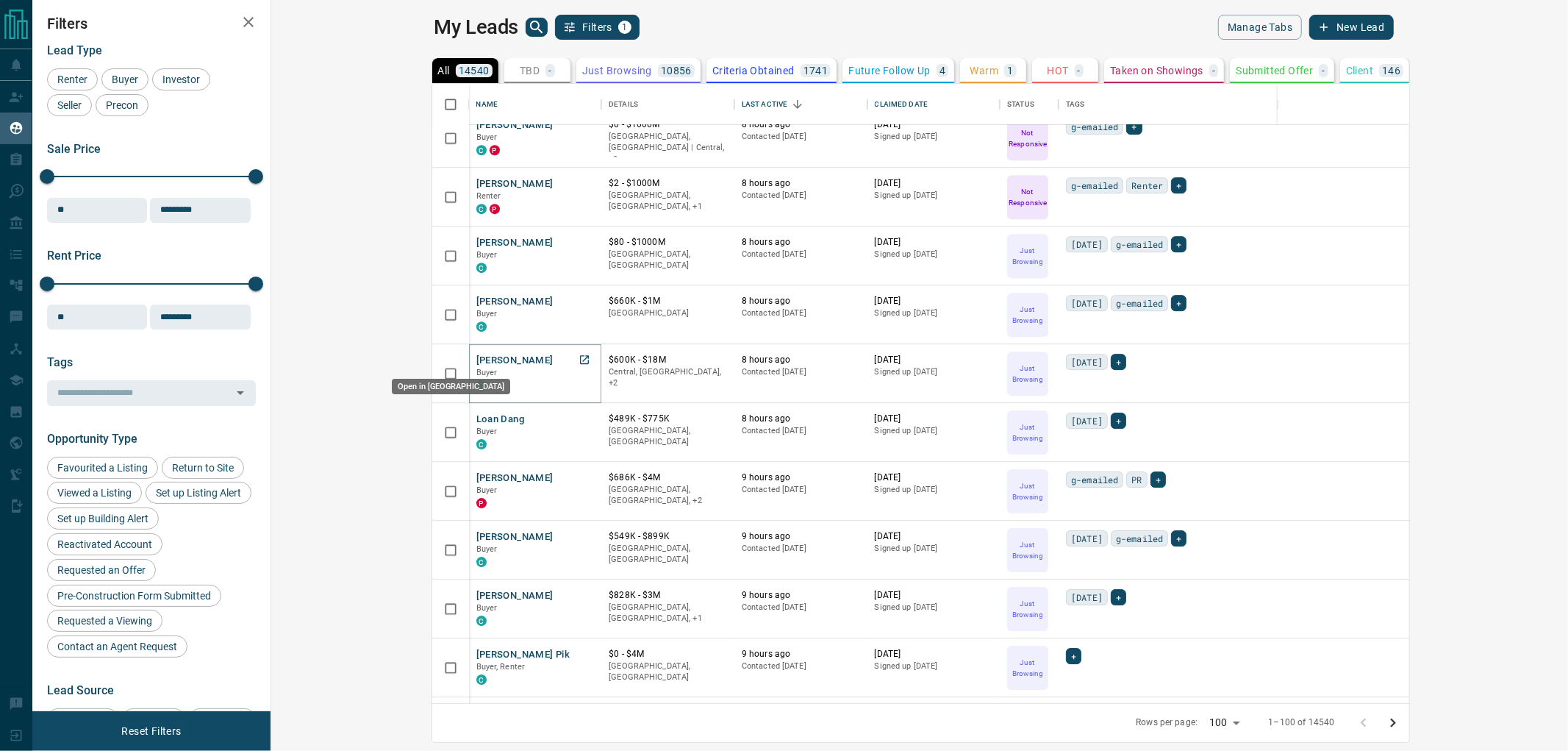
click at [579, 362] on icon "Open in New Tab" at bounding box center [585, 359] width 11 height 11
click at [579, 417] on icon "Open in New Tab" at bounding box center [585, 419] width 11 height 11
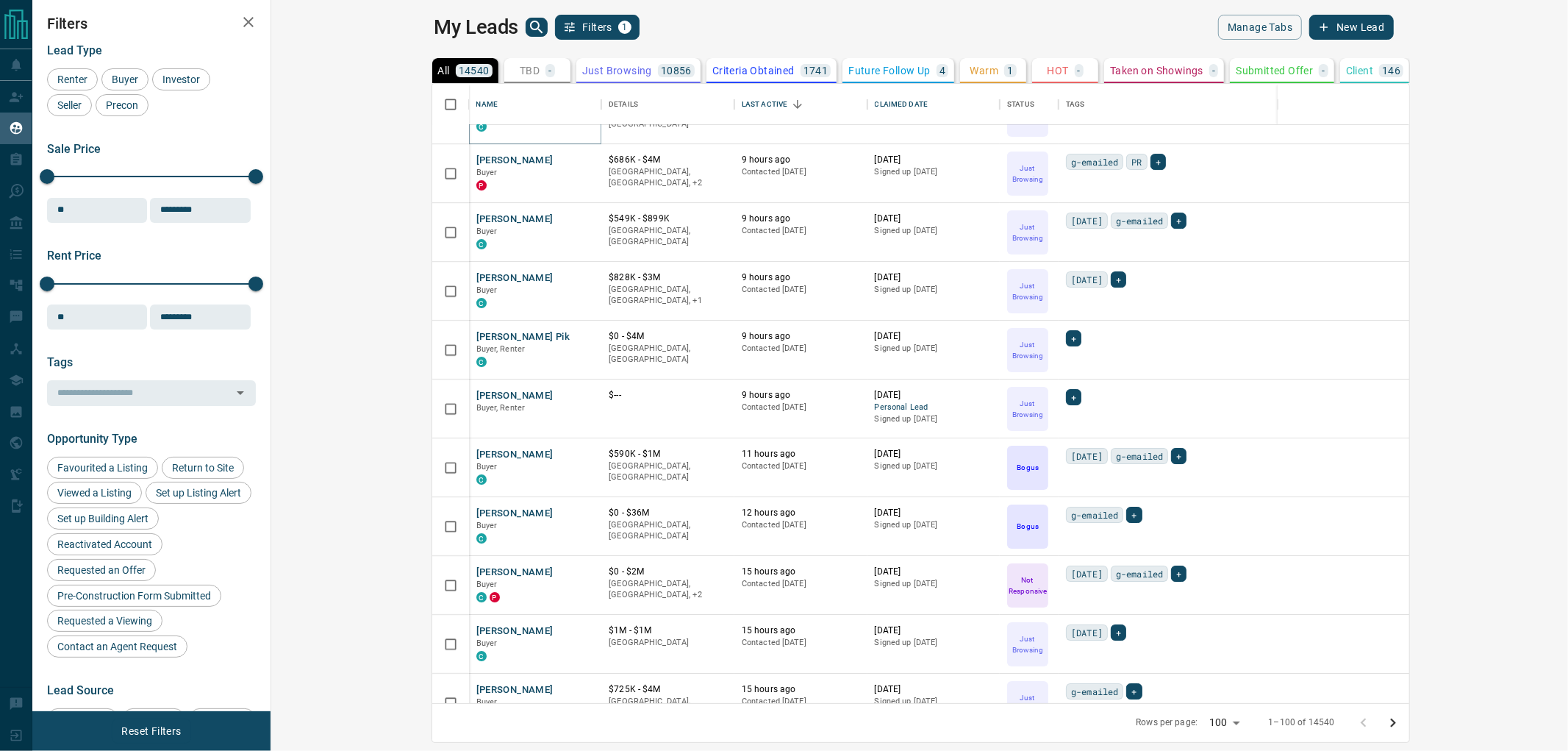
scroll to position [4167, 0]
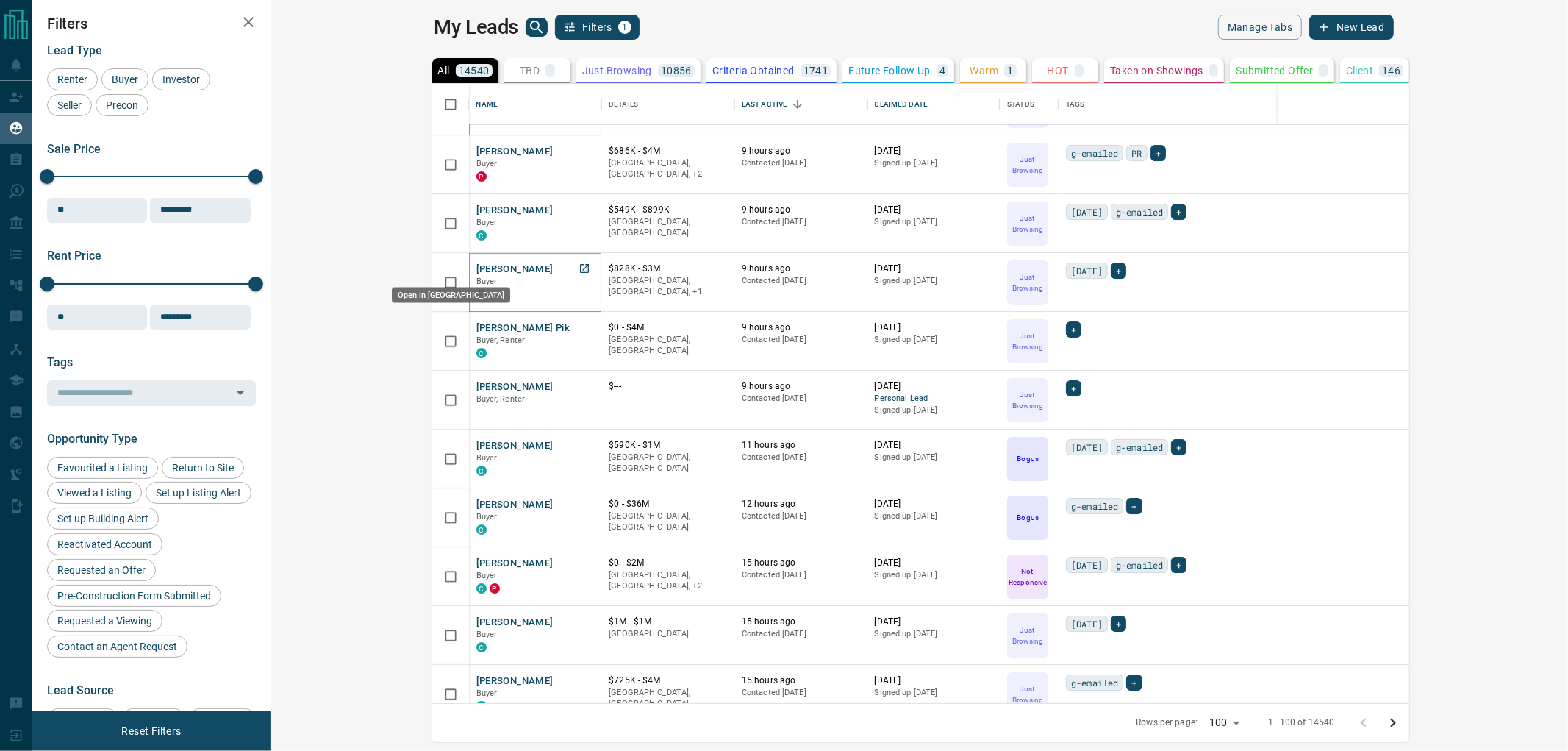
click at [579, 267] on icon "Open in New Tab" at bounding box center [585, 268] width 11 height 11
click at [579, 323] on icon "Open in New Tab" at bounding box center [585, 327] width 11 height 11
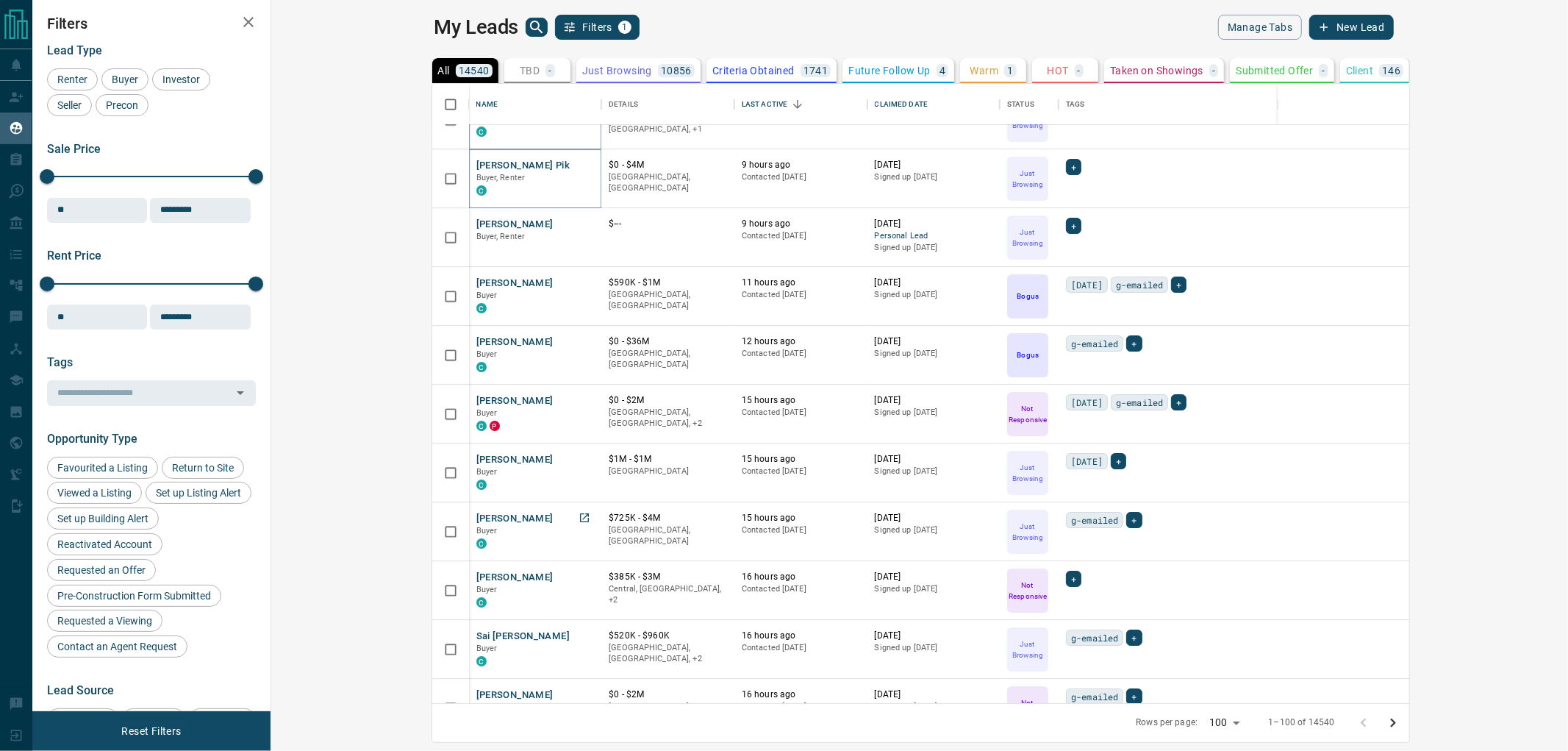
scroll to position [4331, 0]
click at [575, 463] on link "Open in New Tab" at bounding box center [584, 458] width 19 height 19
click at [579, 578] on icon "Open in New Tab" at bounding box center [585, 576] width 11 height 11
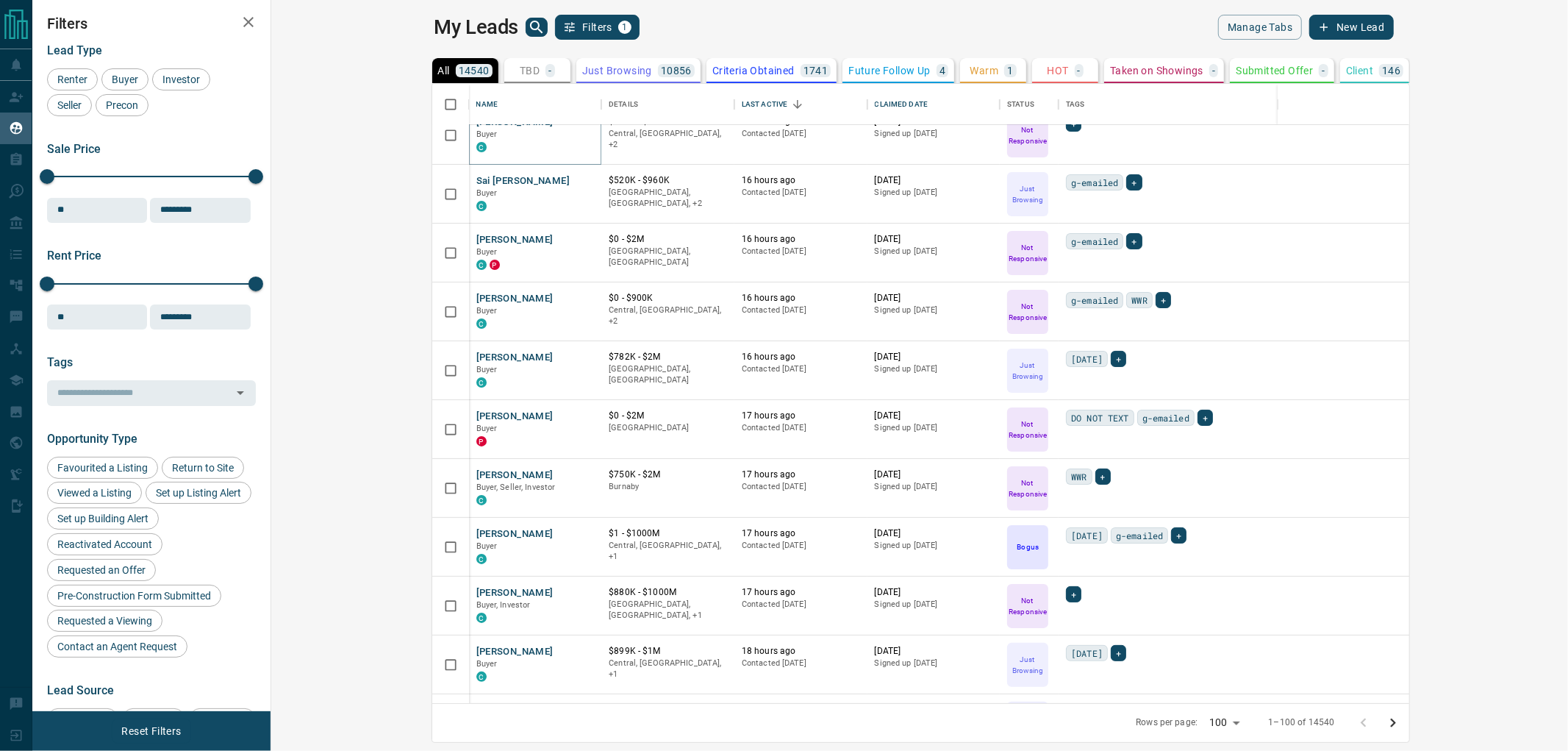
scroll to position [4903, 0]
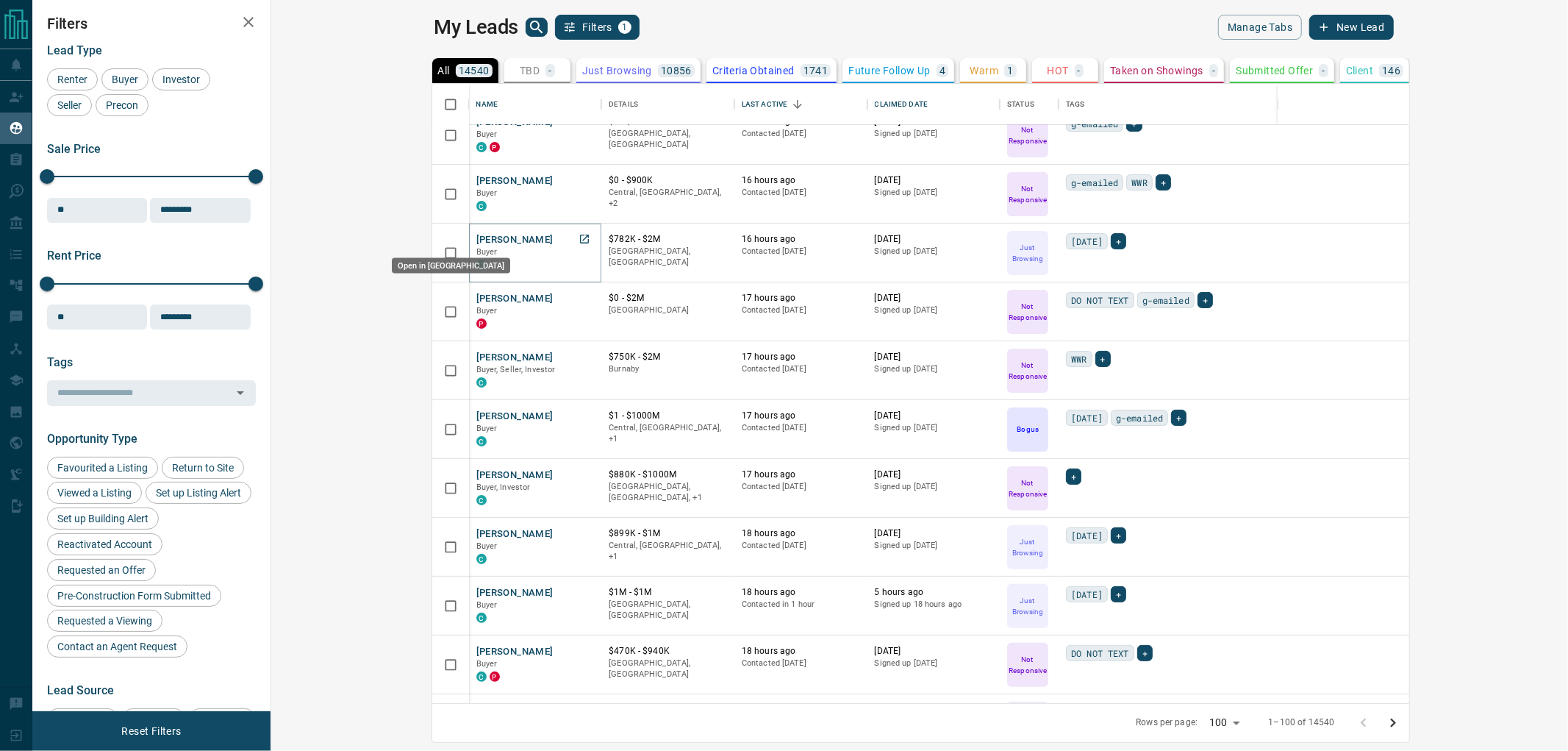
click at [579, 241] on icon "Open in New Tab" at bounding box center [585, 239] width 11 height 11
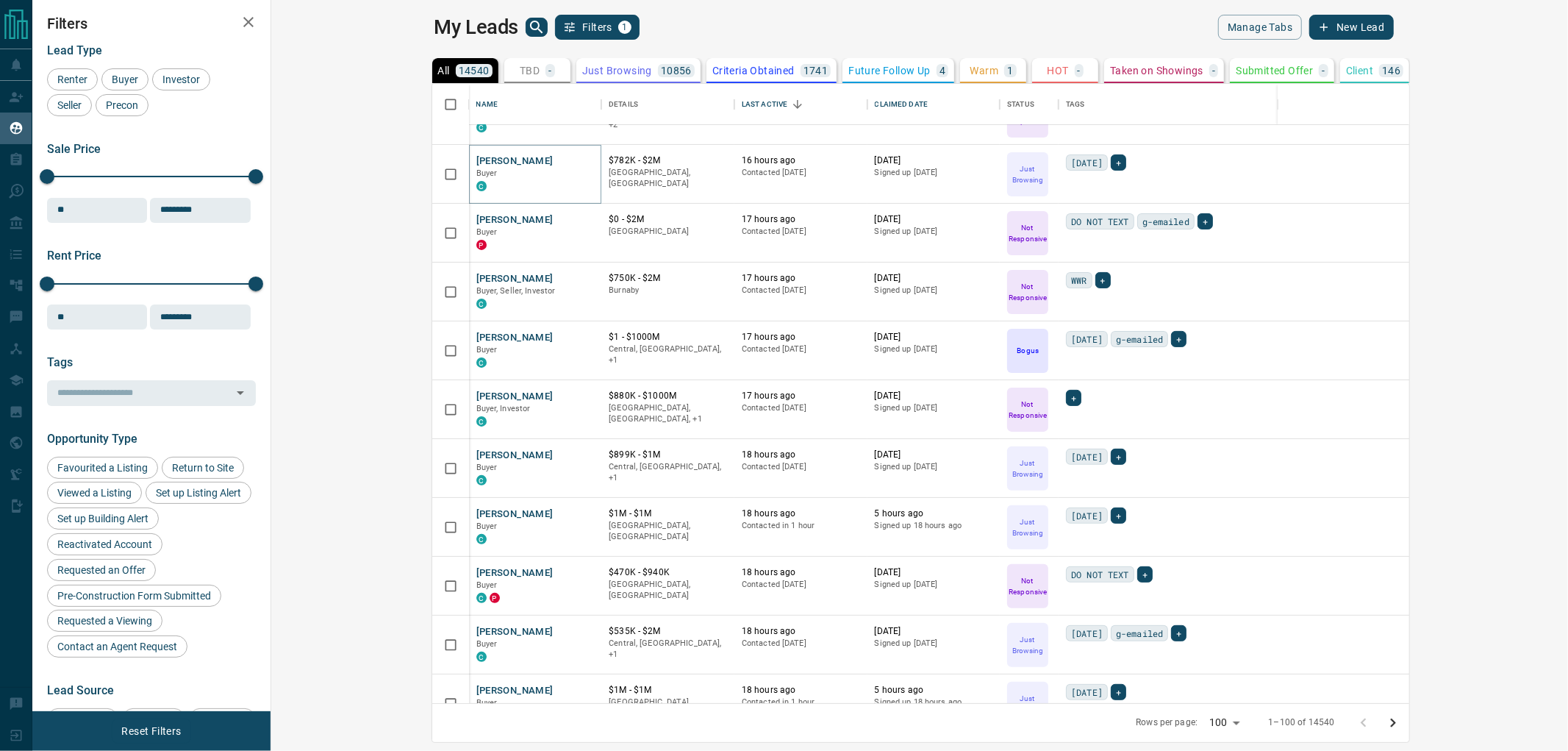
scroll to position [4985, 0]
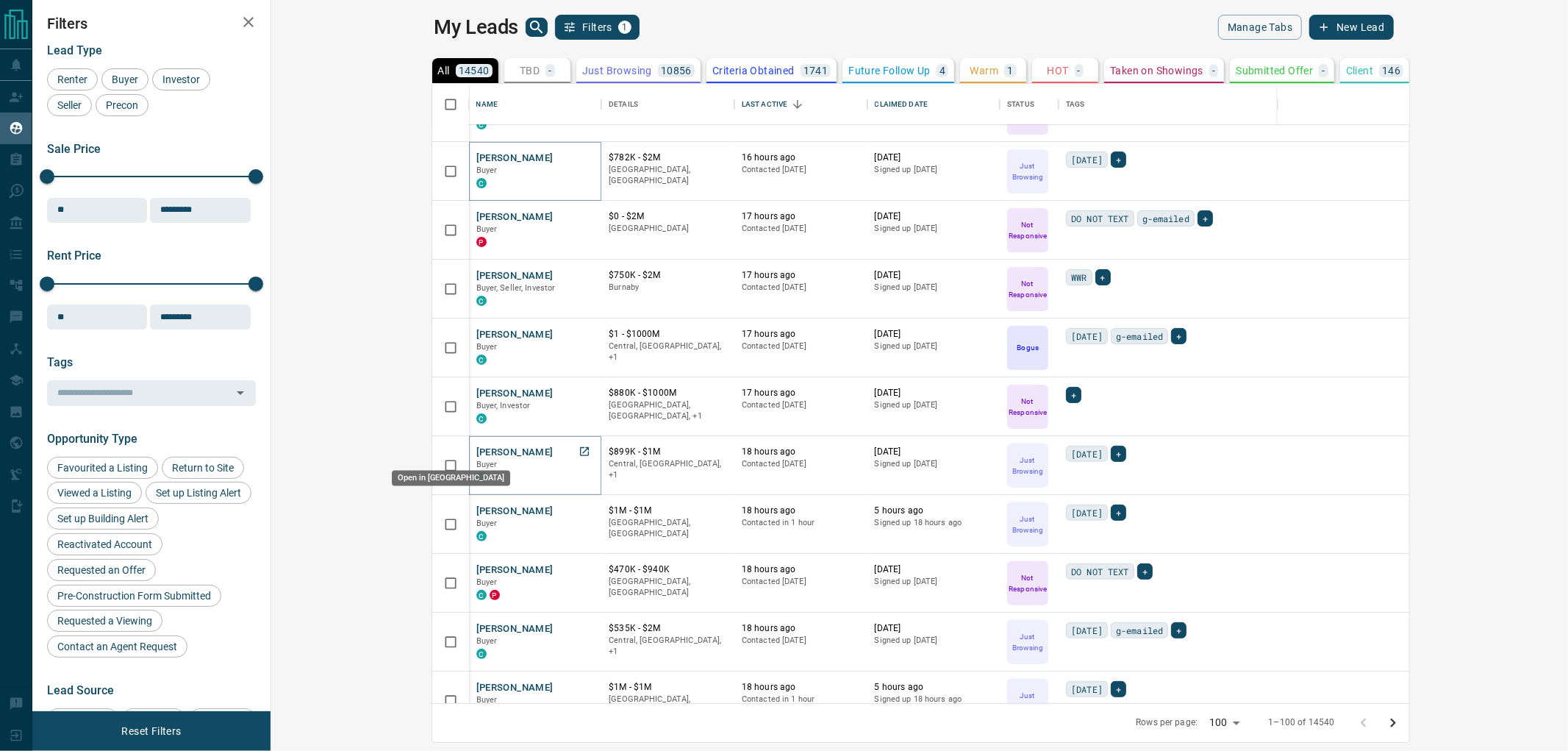
click at [580, 454] on icon "Open in New Tab" at bounding box center [584, 451] width 9 height 9
click at [580, 512] on icon "Open in New Tab" at bounding box center [584, 510] width 9 height 9
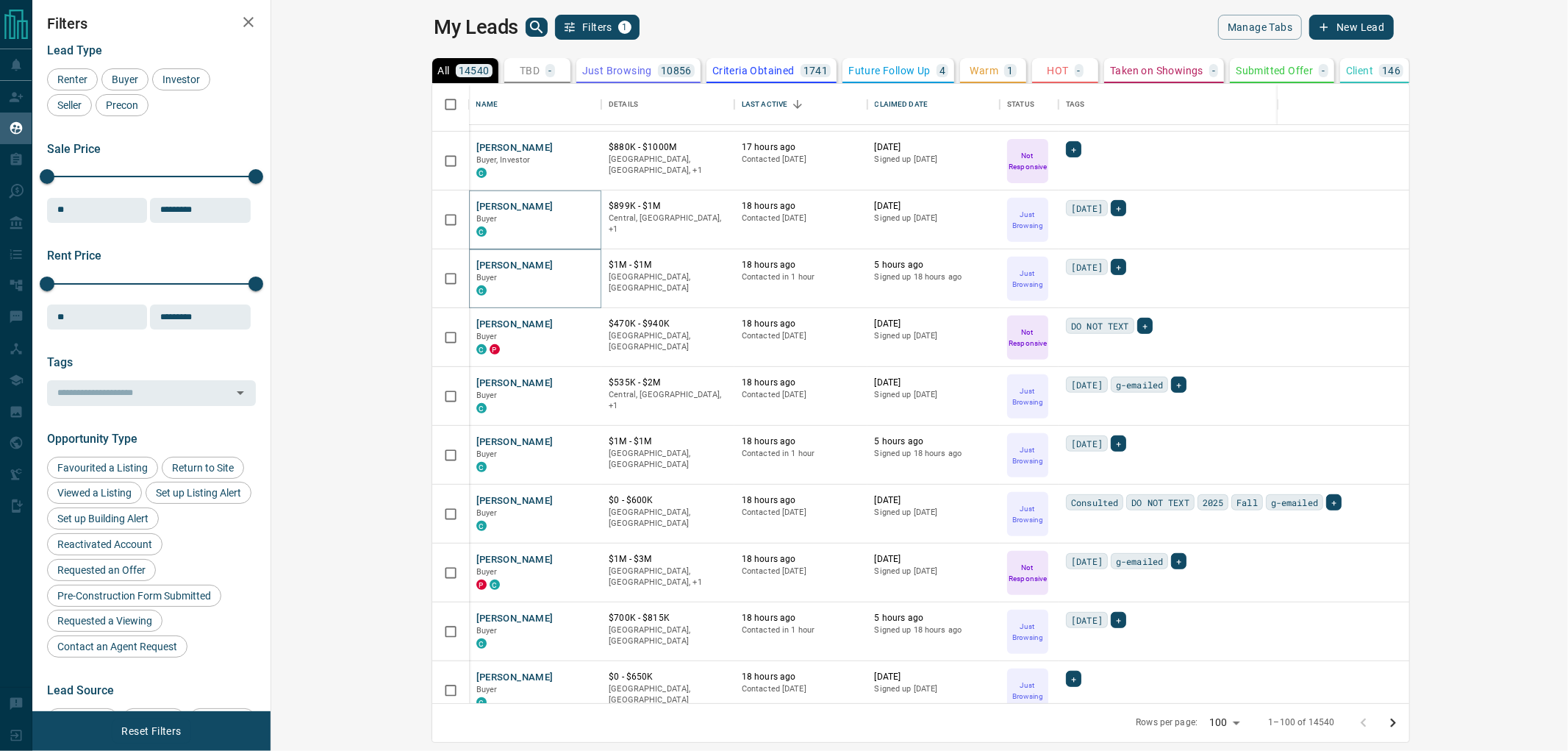
scroll to position [5305, 0]
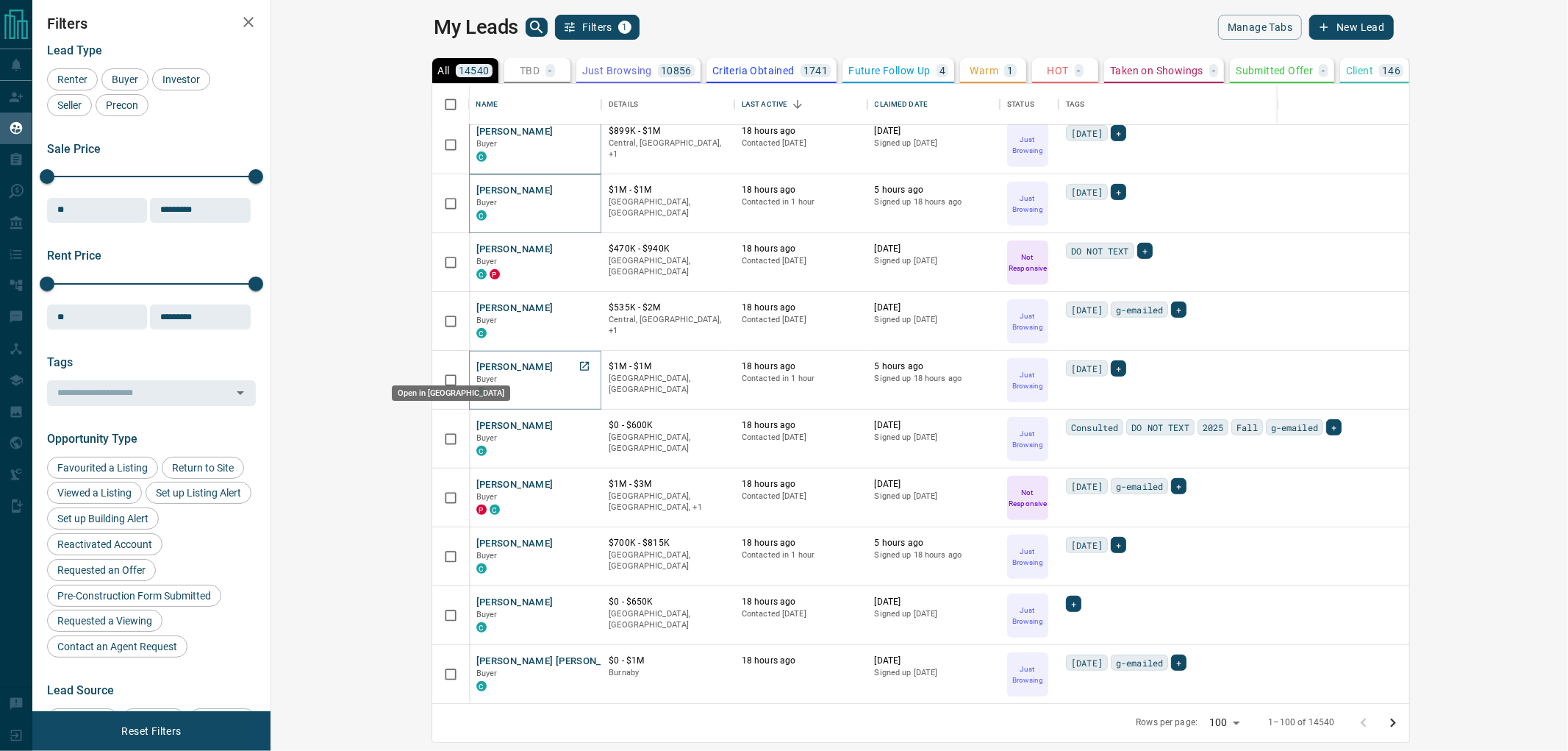
click at [579, 368] on icon "Open in New Tab" at bounding box center [585, 366] width 11 height 11
click at [579, 539] on icon "Open in New Tab" at bounding box center [585, 542] width 11 height 11
click at [579, 602] on icon "Open in New Tab" at bounding box center [585, 601] width 11 height 11
